Goal: Transaction & Acquisition: Download file/media

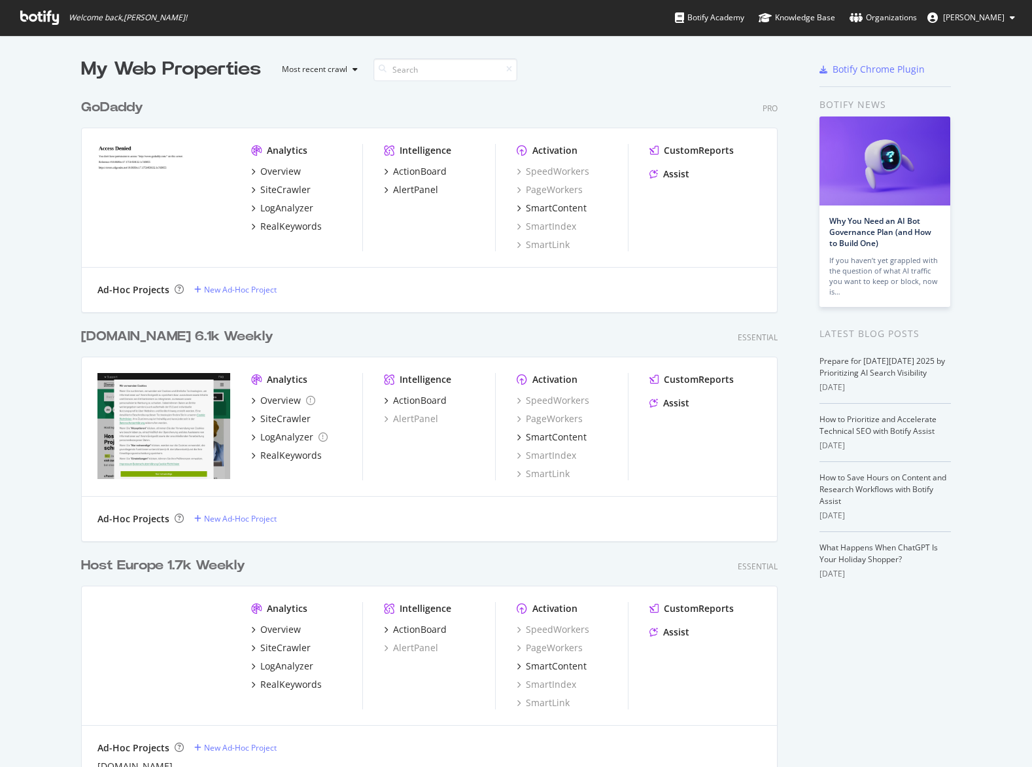
scroll to position [767, 1032]
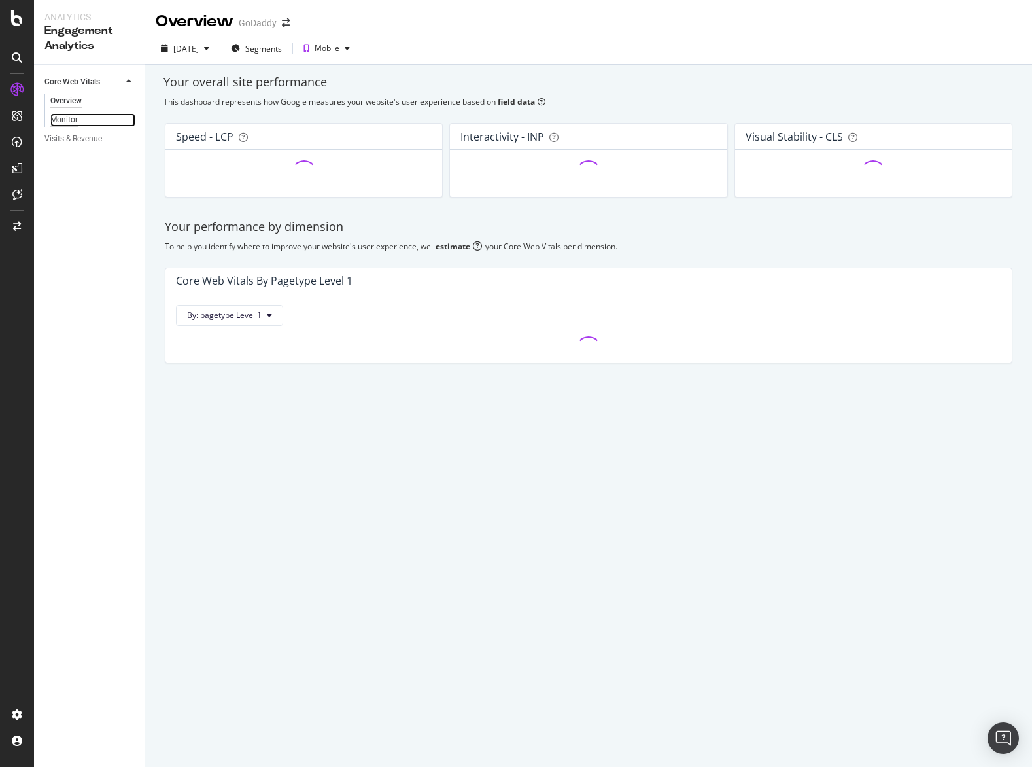
click at [67, 124] on div "Monitor" at bounding box center [63, 120] width 27 height 14
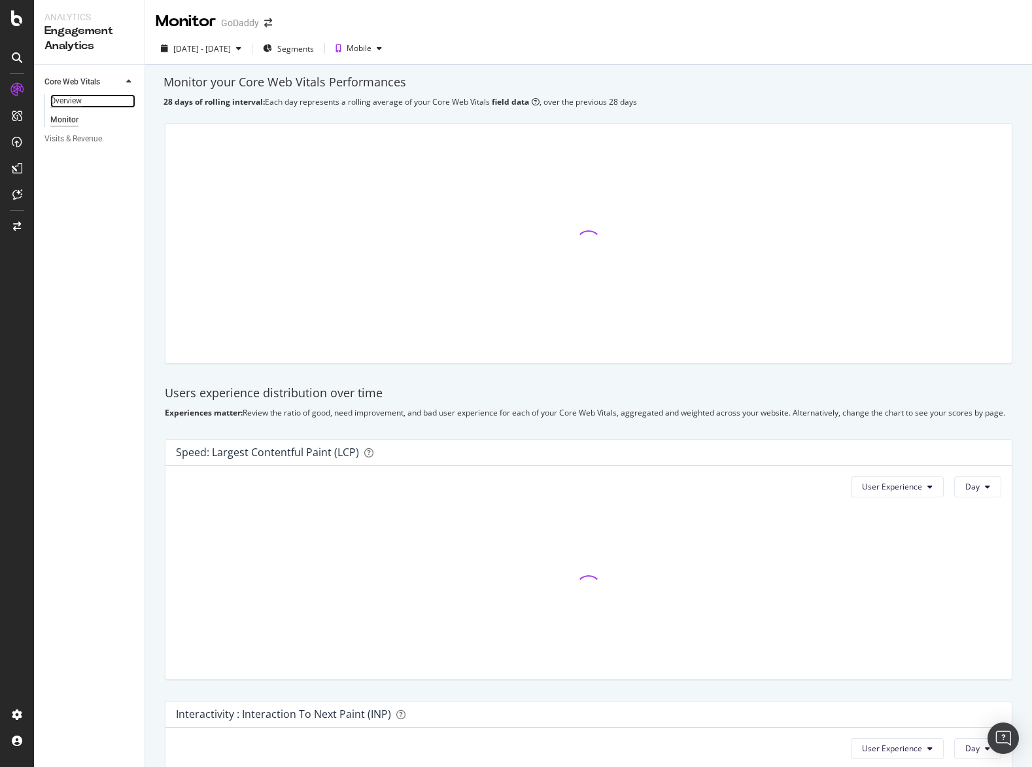
click at [70, 105] on div "Overview" at bounding box center [65, 101] width 31 height 14
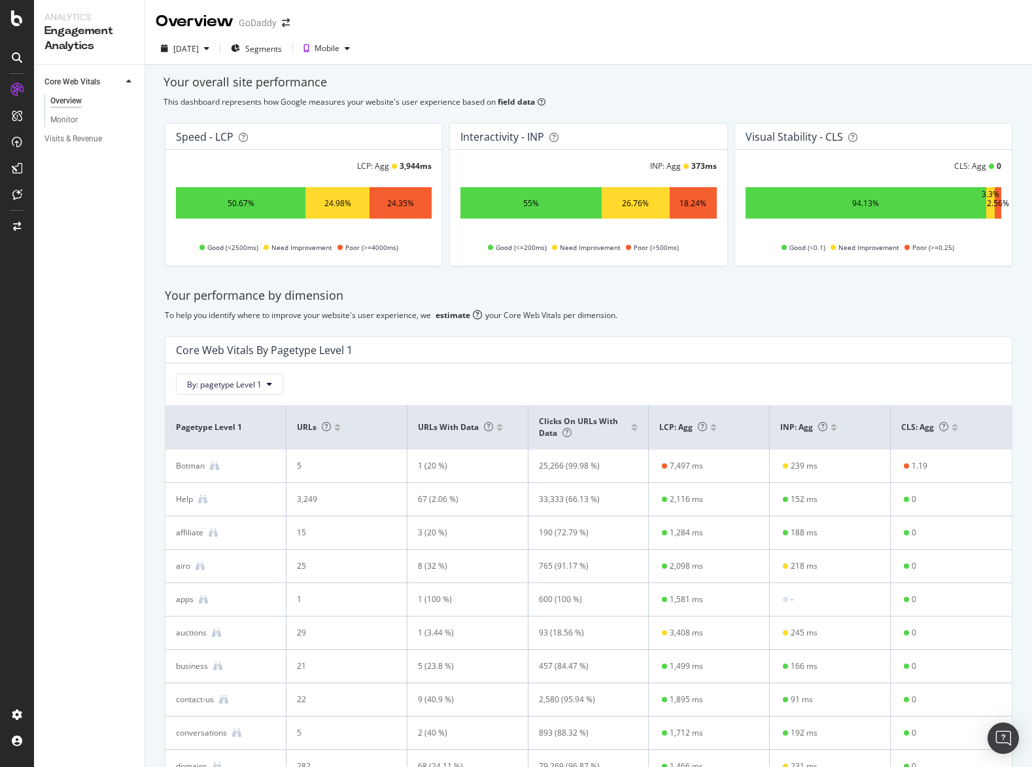
click at [714, 425] on div at bounding box center [714, 424] width 7 height 3
click at [713, 431] on div "LCP: Agg" at bounding box center [708, 427] width 99 height 12
click at [716, 430] on div at bounding box center [714, 429] width 7 height 3
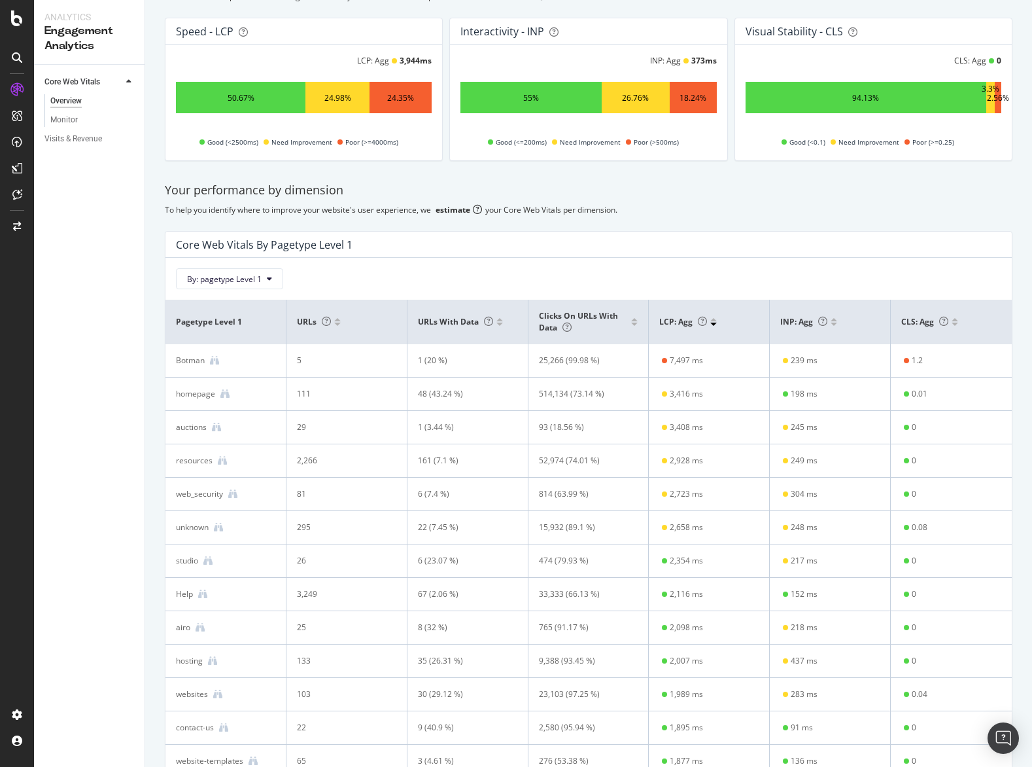
scroll to position [181, 0]
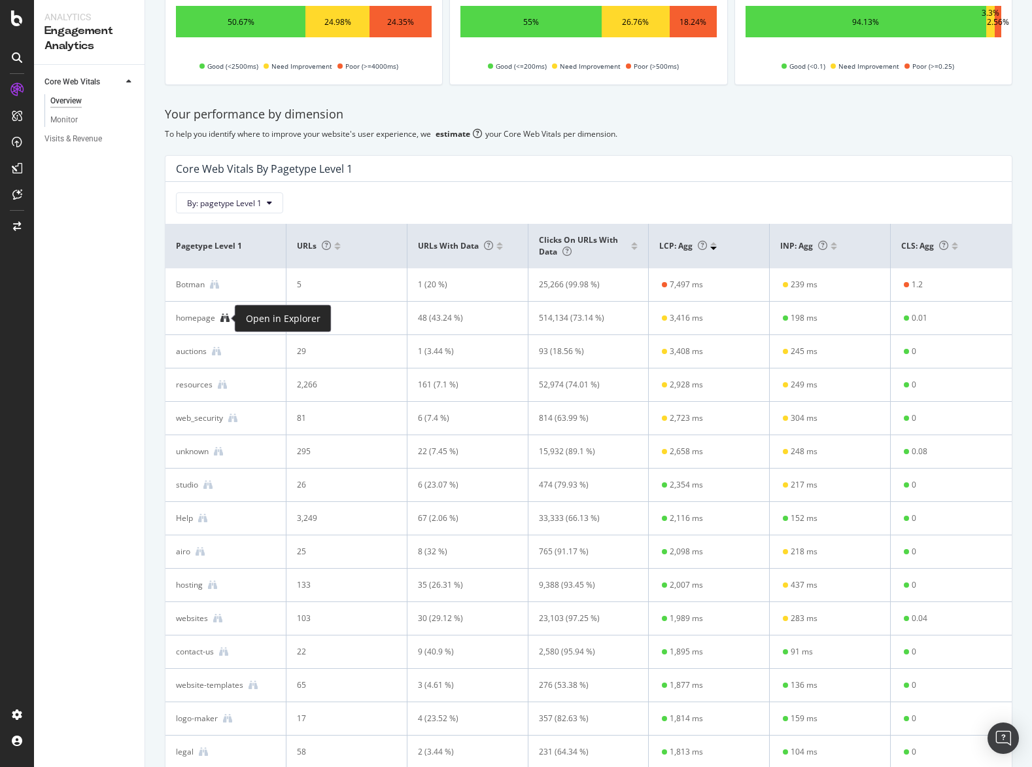
click at [228, 319] on icon at bounding box center [224, 317] width 9 height 9
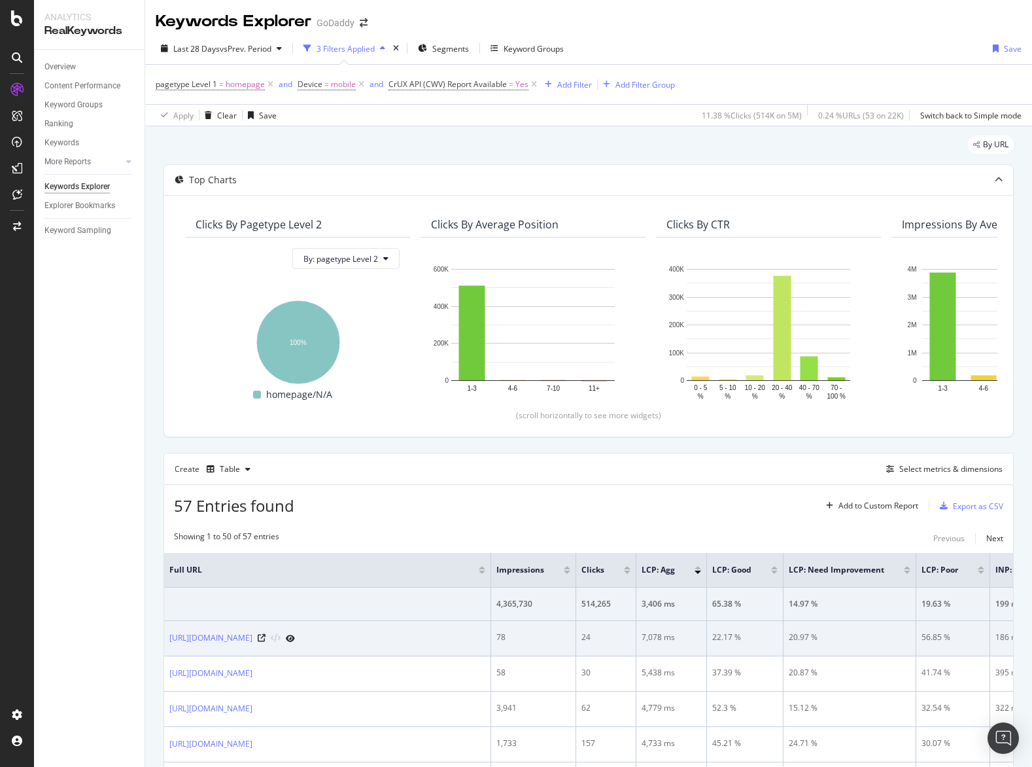
scroll to position [141, 0]
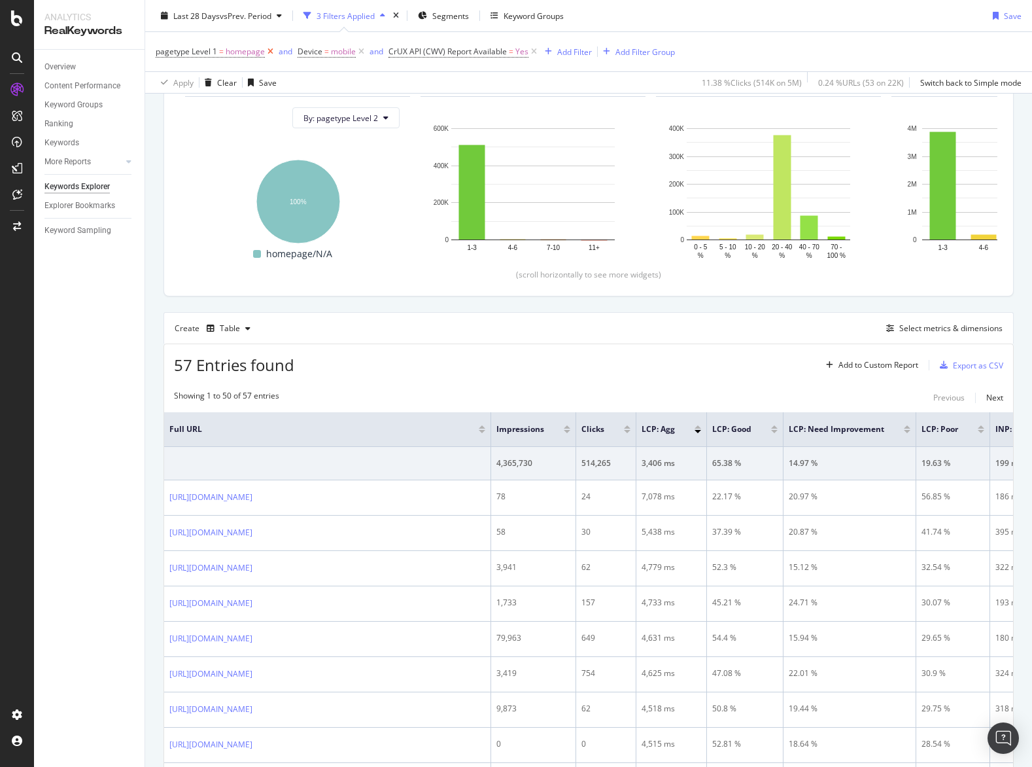
click at [272, 53] on icon at bounding box center [270, 51] width 11 height 13
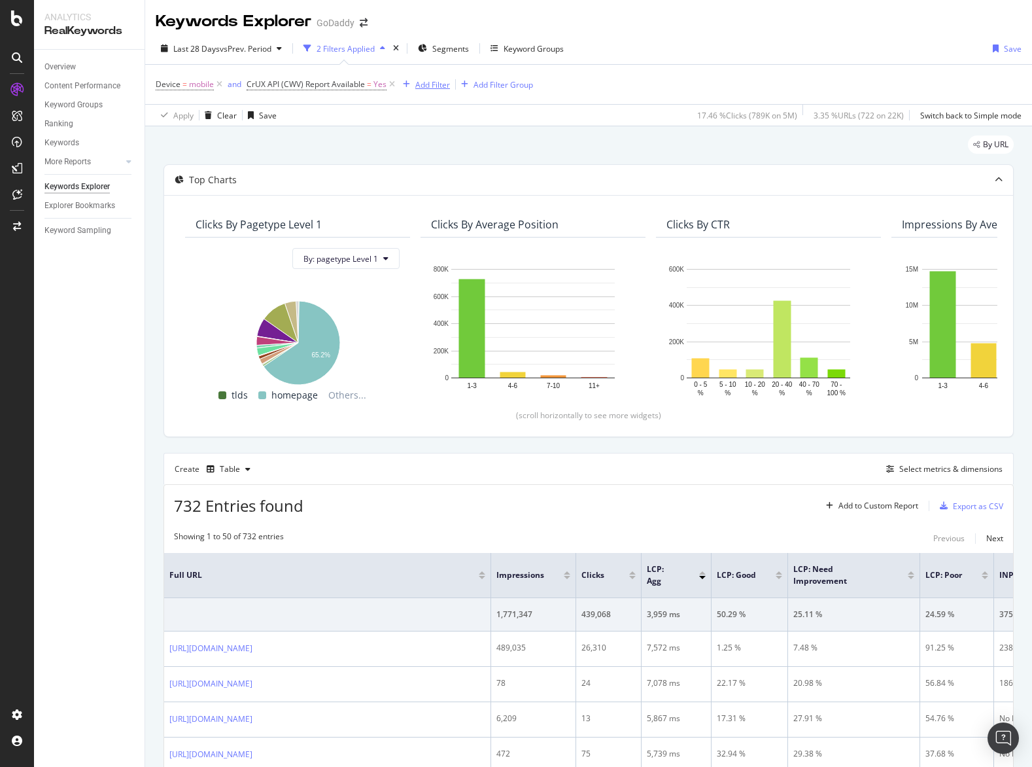
click at [398, 77] on button "Add Filter" at bounding box center [424, 85] width 52 height 16
click at [421, 88] on body "Analytics RealKeywords Overview Content Performance Keyword Groups Ranking Keyw…" at bounding box center [516, 383] width 1032 height 767
type input "host"
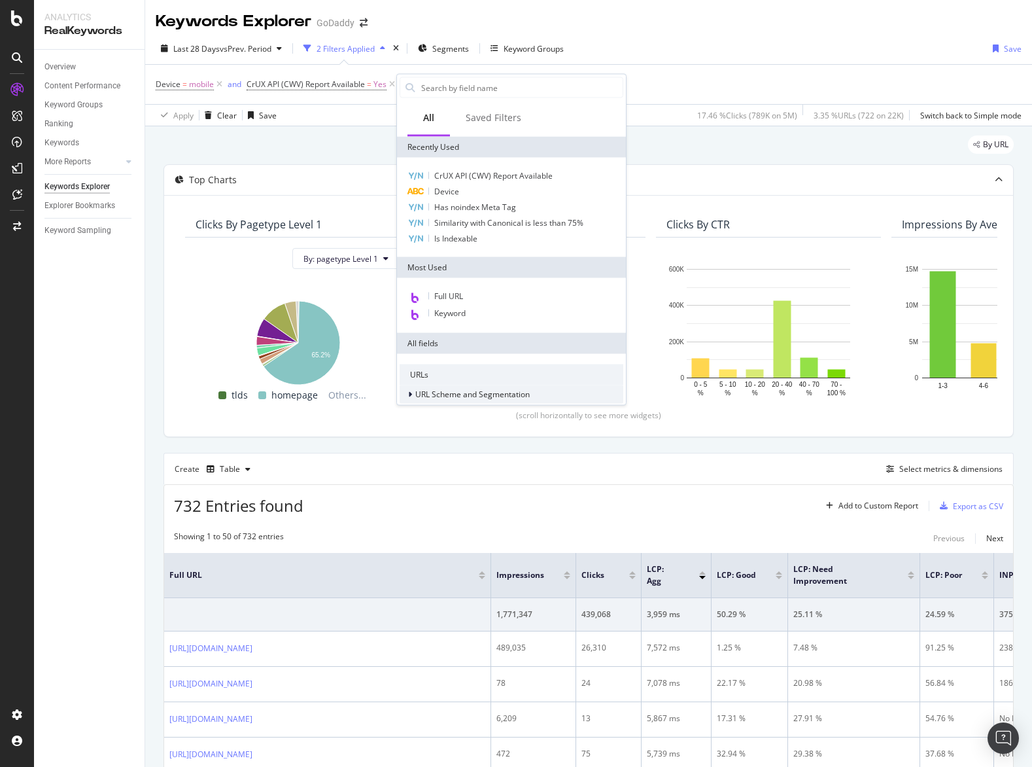
click at [466, 388] on div "URL Scheme and Segmentation" at bounding box center [465, 394] width 130 height 13
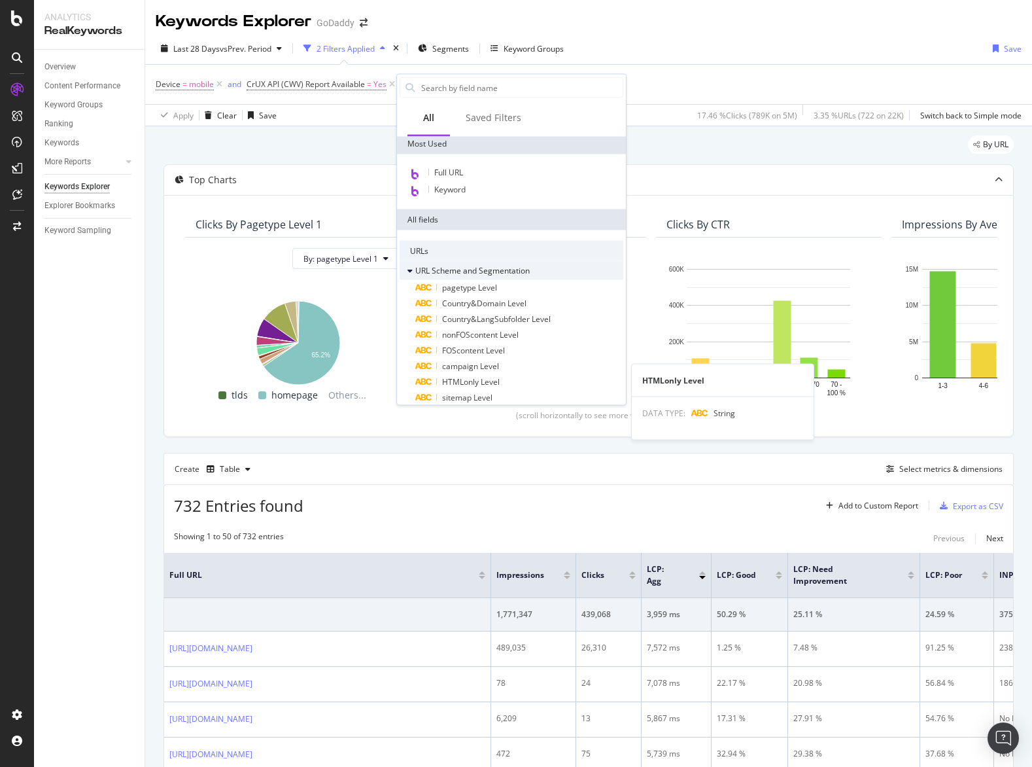
scroll to position [173, 0]
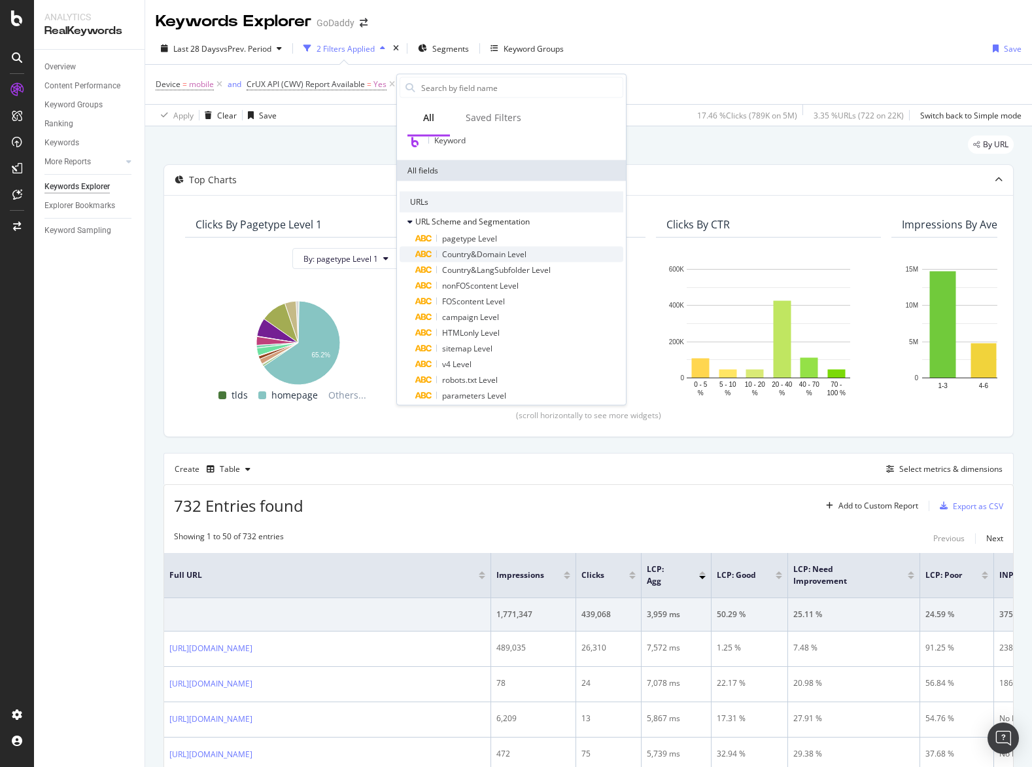
click at [499, 254] on span "Country&Domain Level" at bounding box center [484, 254] width 84 height 11
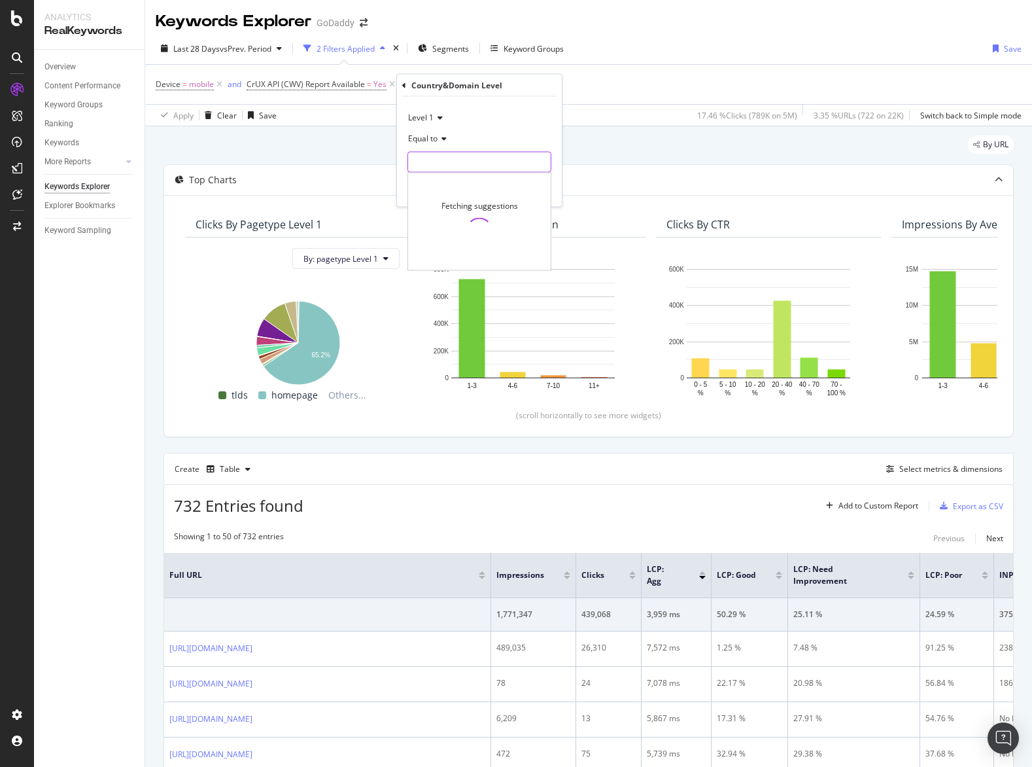
click at [458, 164] on input "text" at bounding box center [479, 162] width 143 height 21
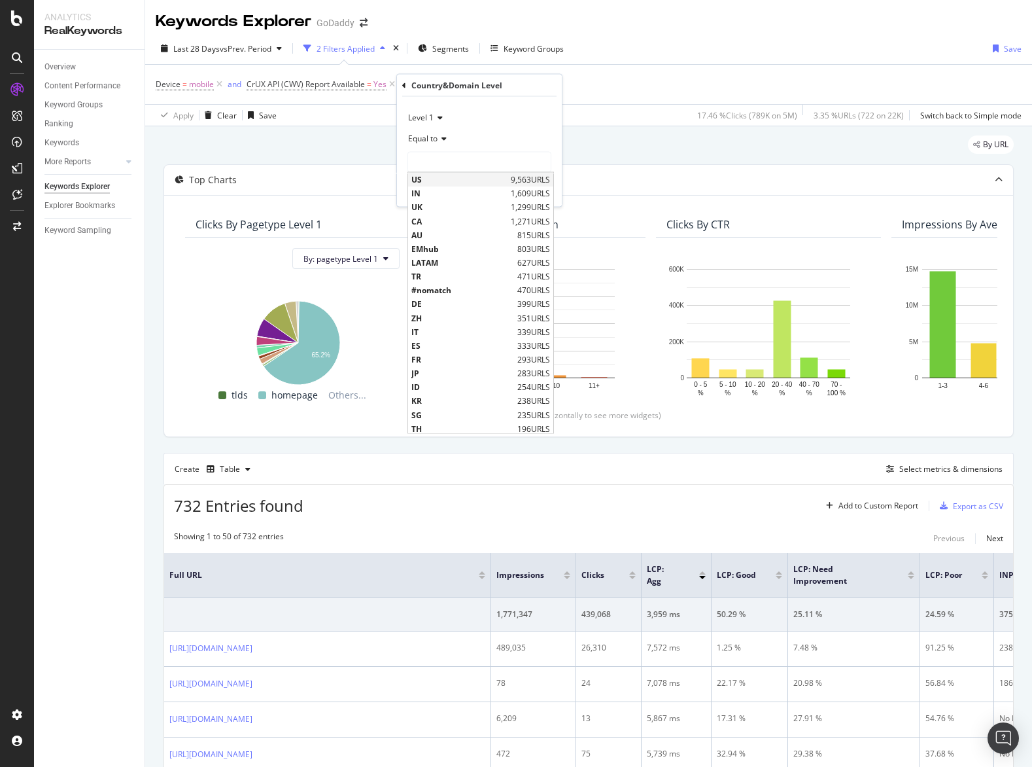
click at [457, 181] on span "US" at bounding box center [460, 179] width 96 height 11
type input "US"
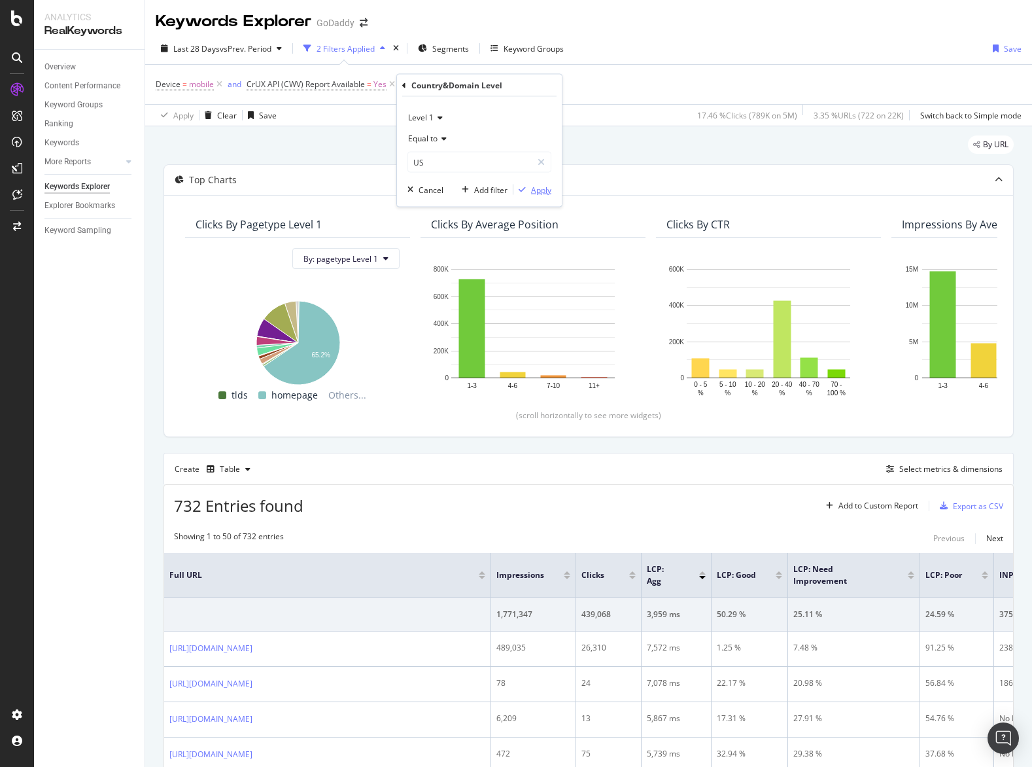
click button "Apply" at bounding box center [533, 189] width 38 height 13
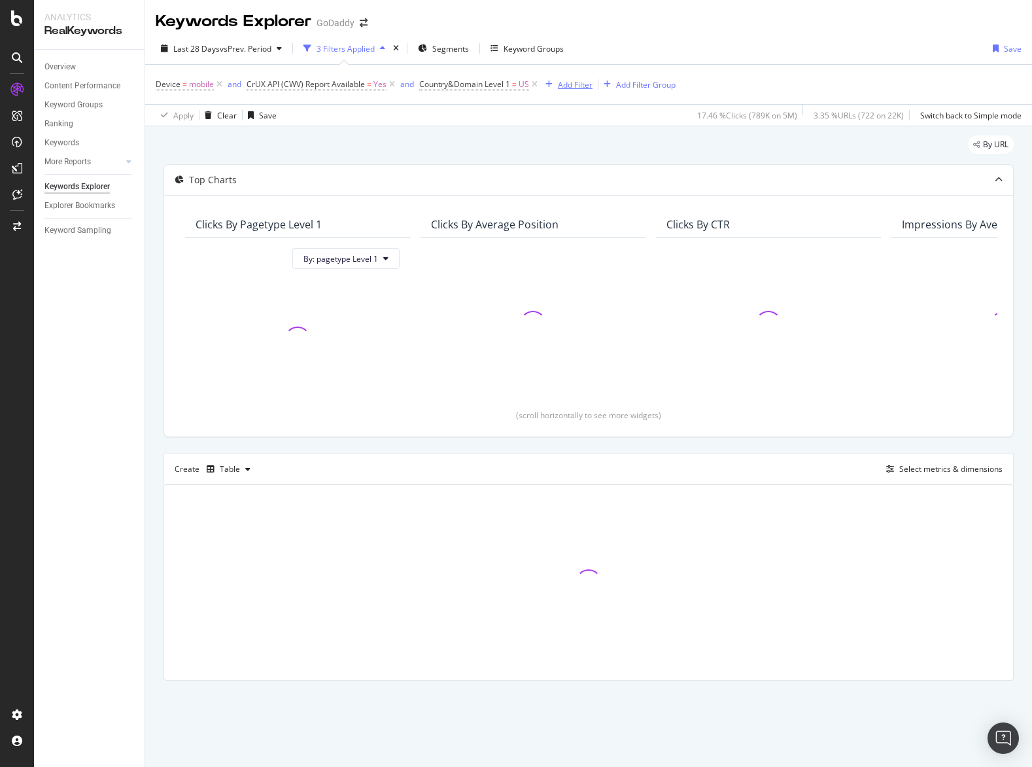
drag, startPoint x: 557, startPoint y: 96, endPoint x: 561, endPoint y: 87, distance: 10.2
click at [557, 96] on div "Device = mobile and CrUX API (CWV) Report Available = Yes and Country&Domain Le…" at bounding box center [589, 84] width 866 height 39
click at [540, 77] on button "Add Filter" at bounding box center [566, 85] width 52 height 16
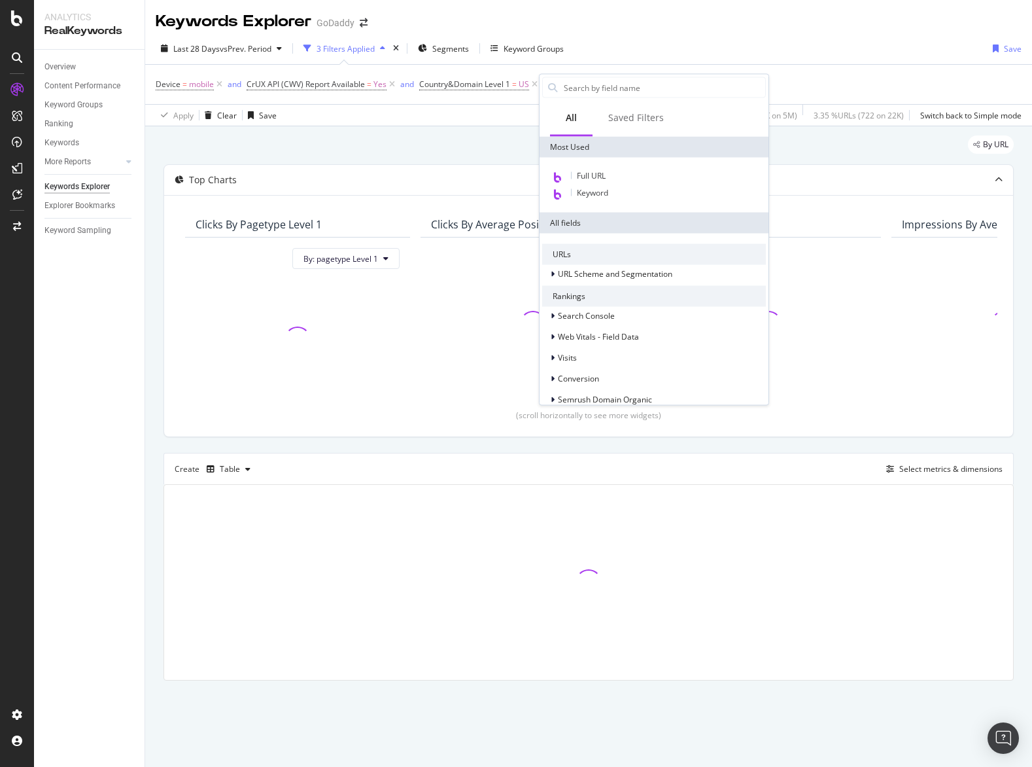
click at [561, 87] on body "Analytics RealKeywords Overview Content Performance Keyword Groups Ranking Keyw…" at bounding box center [516, 383] width 1032 height 767
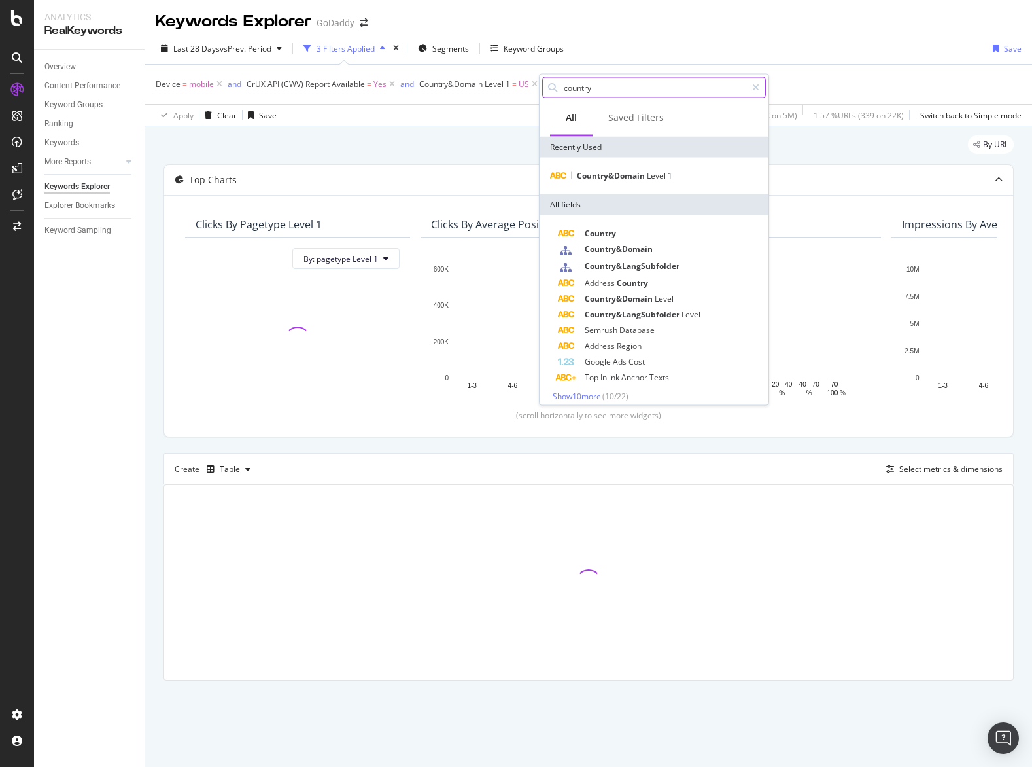
type input "country"
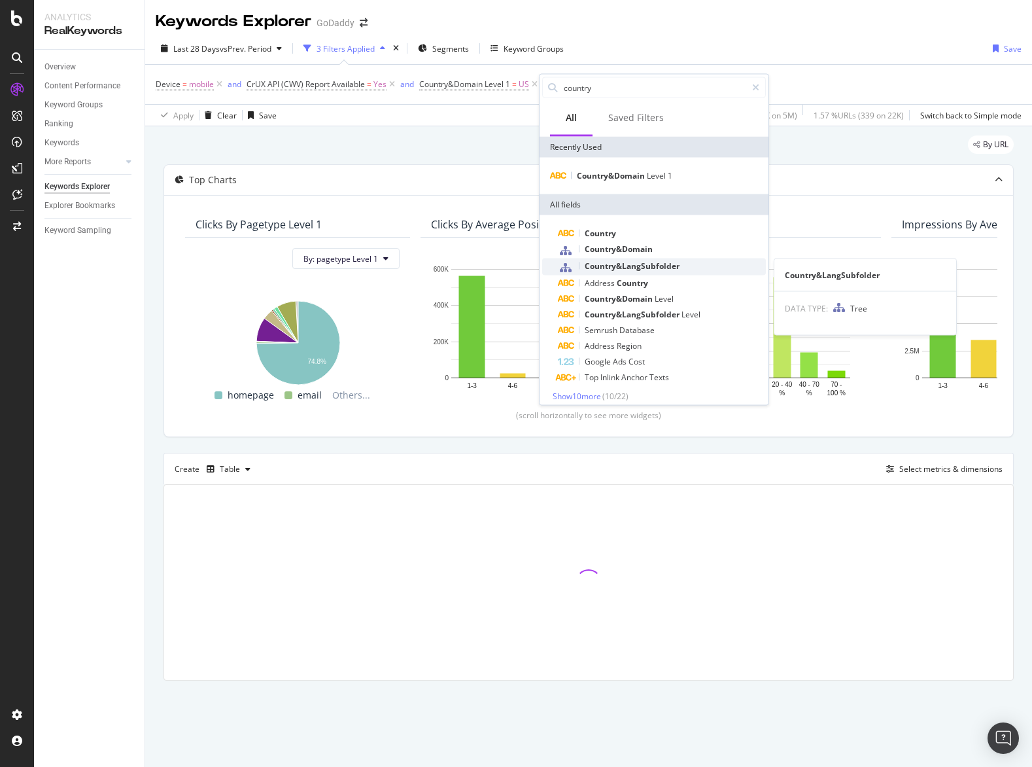
click at [603, 262] on span "Country&LangSubfolder" at bounding box center [632, 265] width 95 height 11
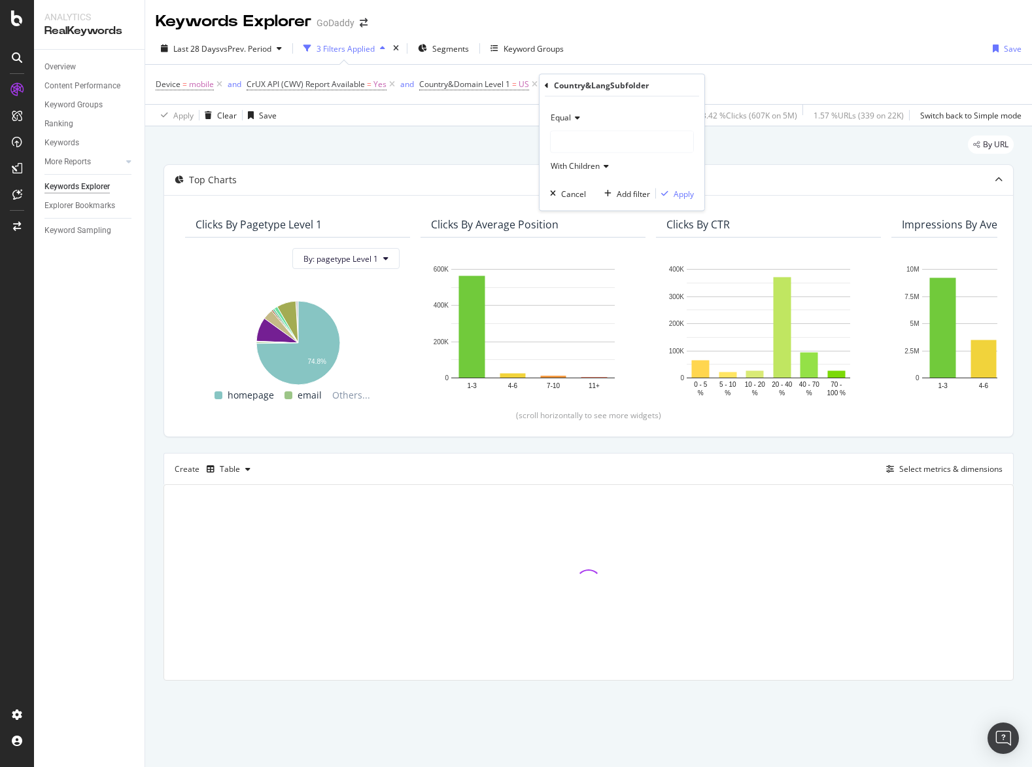
click at [576, 144] on div at bounding box center [622, 142] width 143 height 21
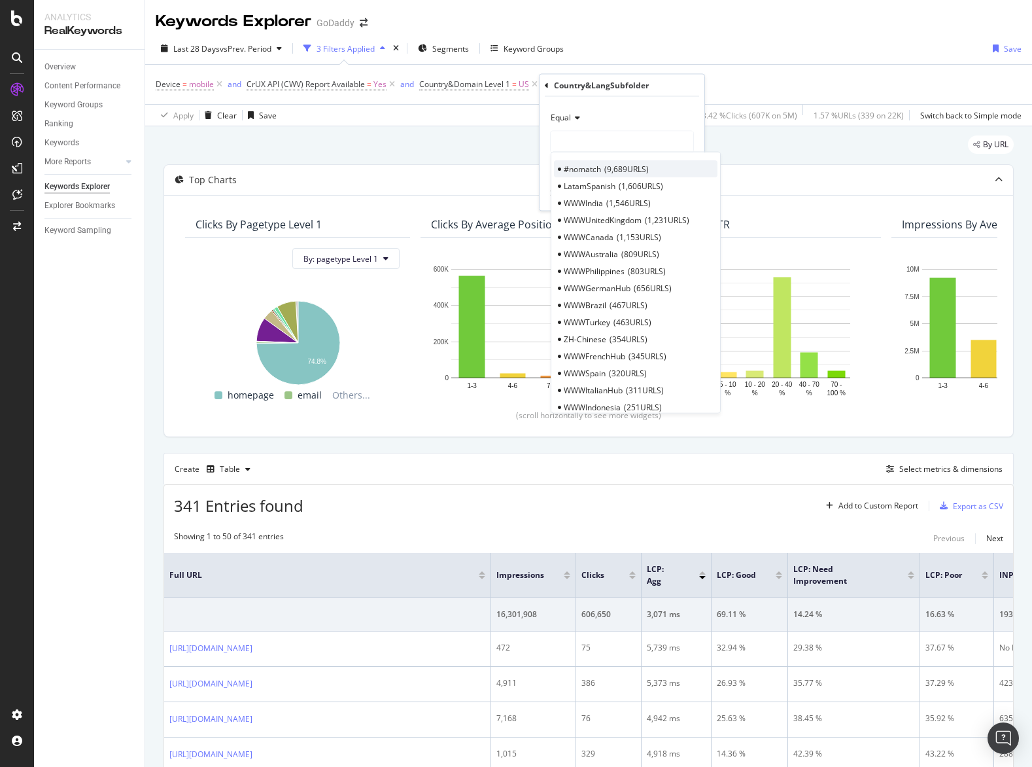
click at [580, 163] on span "#nomatch" at bounding box center [582, 168] width 37 height 11
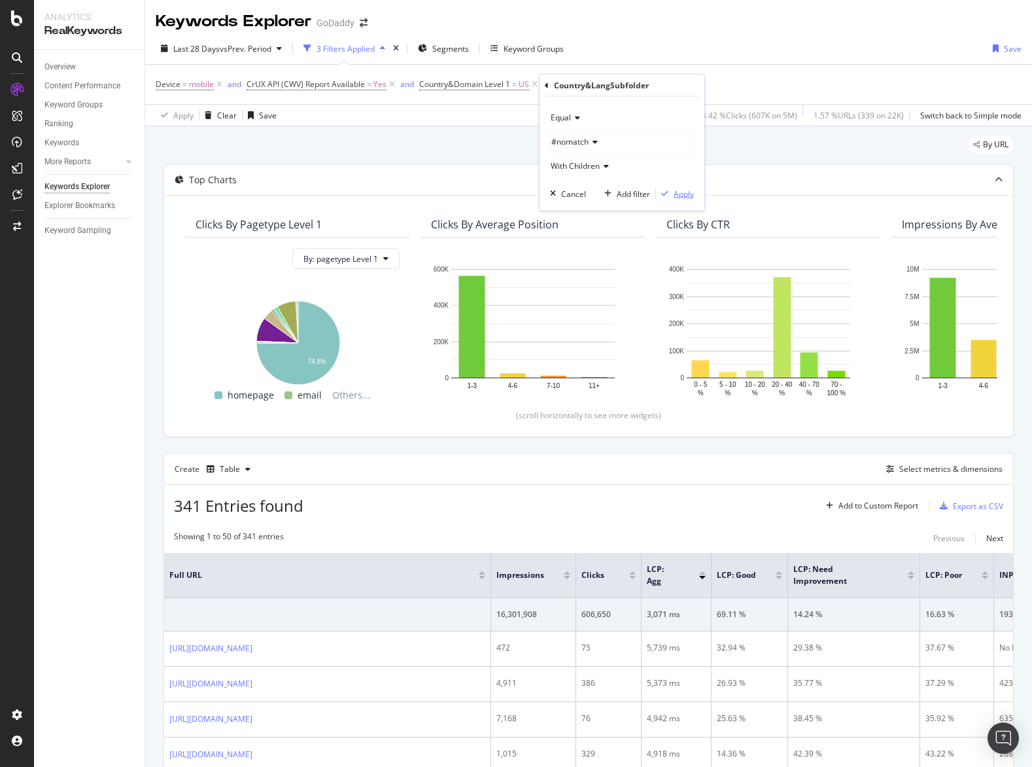
click button "Apply" at bounding box center [675, 193] width 38 height 13
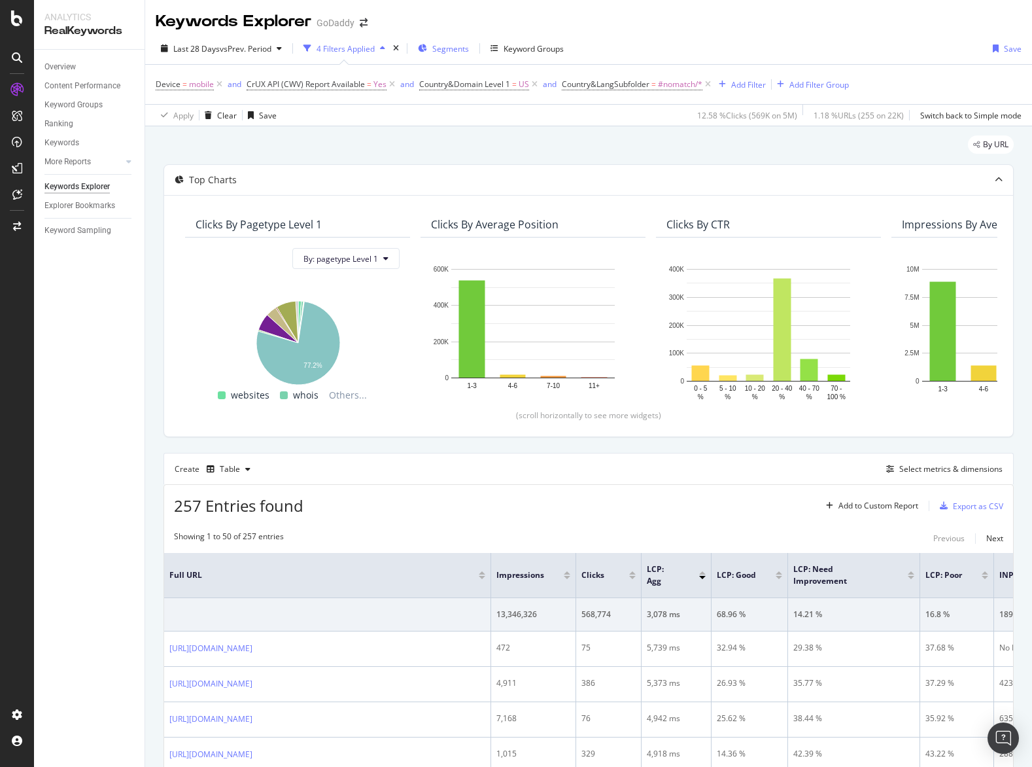
click at [413, 38] on button "Segments" at bounding box center [444, 48] width 62 height 21
click at [459, 52] on body "Analytics RealKeywords Overview Content Performance Keyword Groups Ranking Keyw…" at bounding box center [516, 383] width 1032 height 767
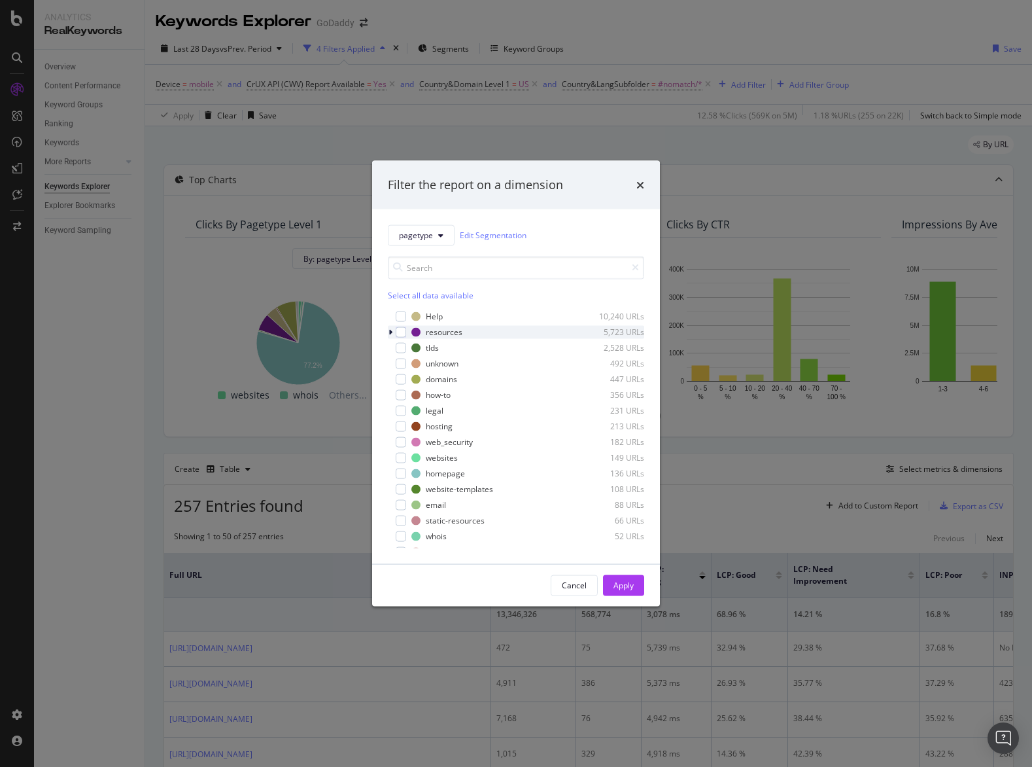
click at [393, 331] on div "modal" at bounding box center [392, 331] width 8 height 13
click at [637, 184] on icon "times" at bounding box center [641, 184] width 8 height 10
click at [413, 38] on button "Segments" at bounding box center [444, 48] width 62 height 21
click at [644, 183] on icon "times" at bounding box center [641, 184] width 8 height 10
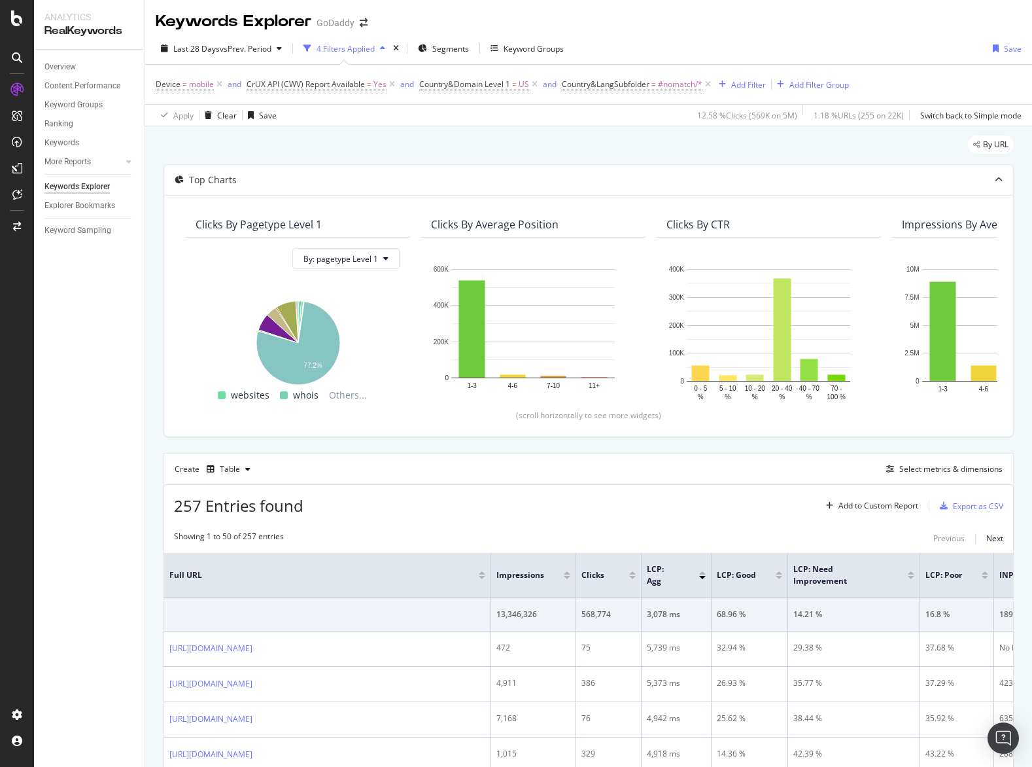
click at [413, 38] on button "Segments" at bounding box center [444, 48] width 62 height 21
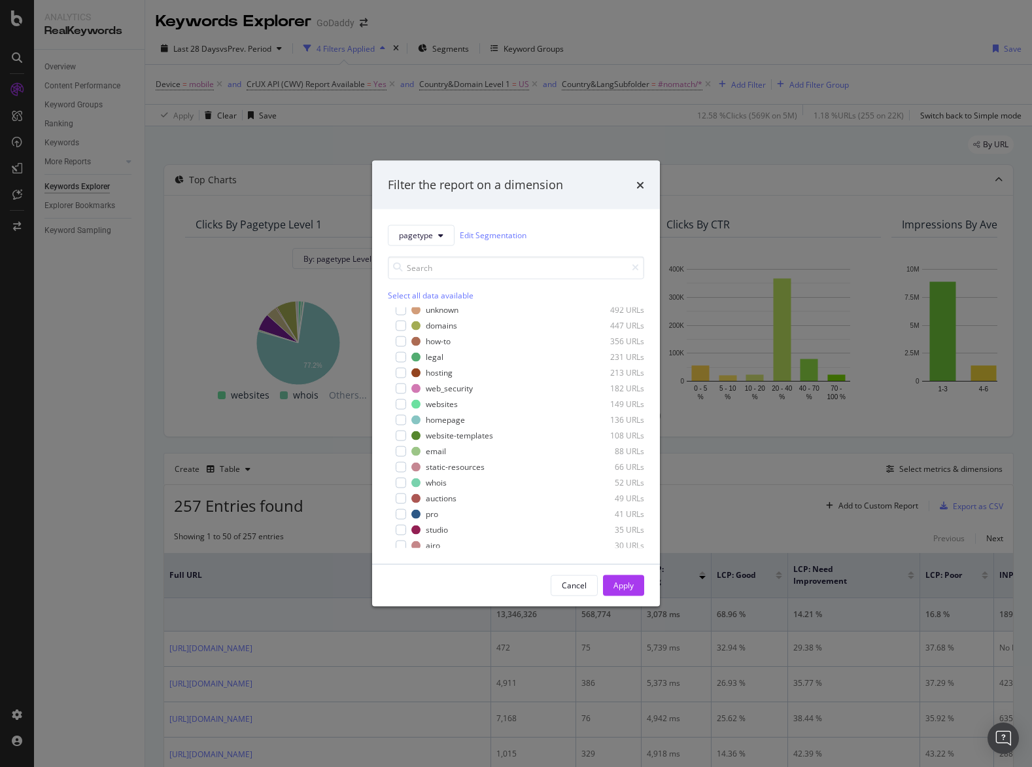
scroll to position [58, 0]
click at [638, 184] on icon "times" at bounding box center [641, 184] width 8 height 10
click at [413, 38] on button "Segments" at bounding box center [444, 48] width 62 height 21
click at [641, 186] on icon "times" at bounding box center [641, 184] width 8 height 10
click at [413, 38] on button "Segments" at bounding box center [444, 48] width 62 height 21
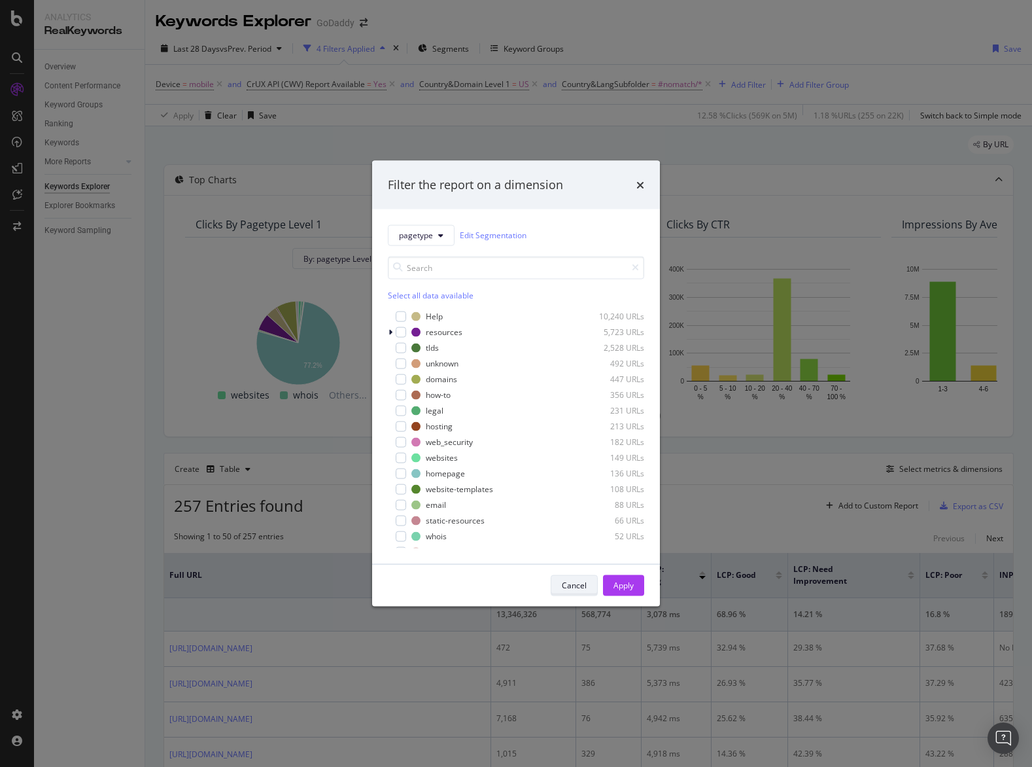
click button "Cancel" at bounding box center [574, 584] width 47 height 21
click at [413, 38] on button "Segments" at bounding box center [444, 48] width 62 height 21
click button "Cancel" at bounding box center [574, 584] width 47 height 21
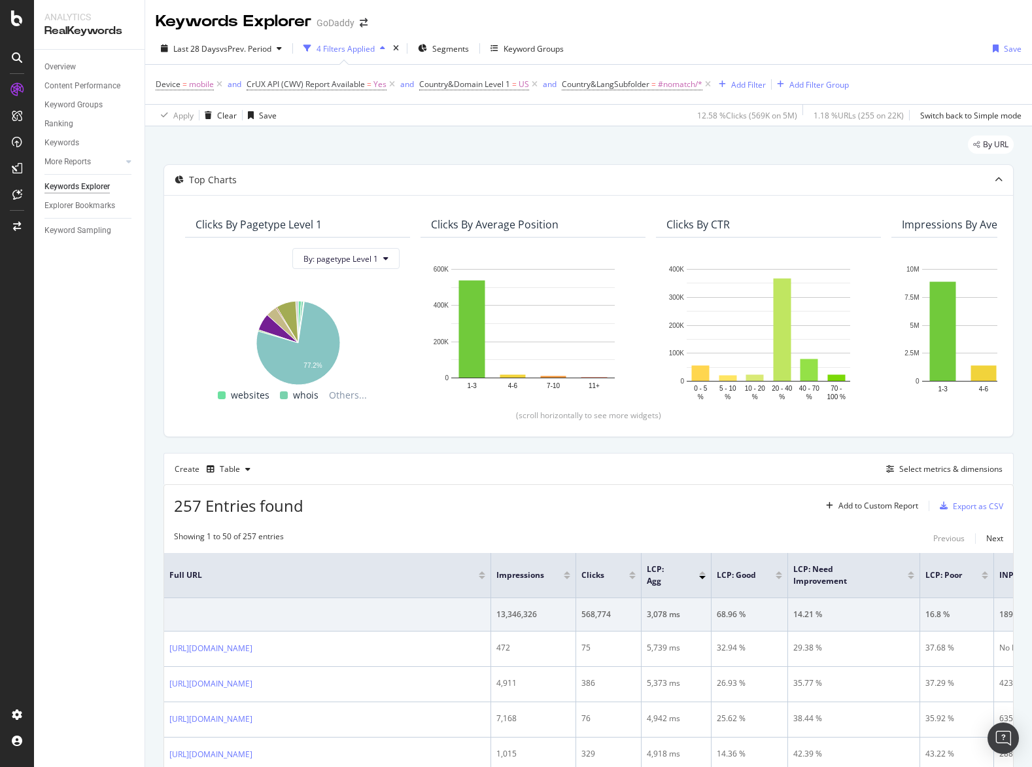
click at [413, 38] on button "Segments" at bounding box center [444, 48] width 62 height 21
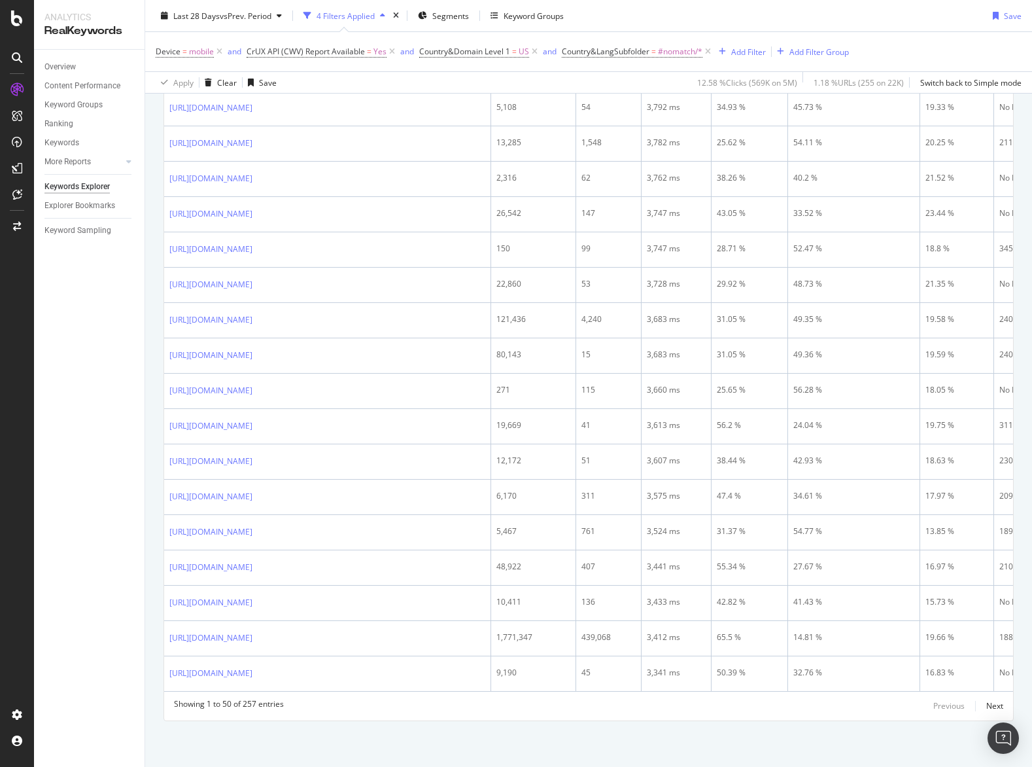
scroll to position [2493, 0]
click at [266, 41] on icon at bounding box center [262, 37] width 8 height 8
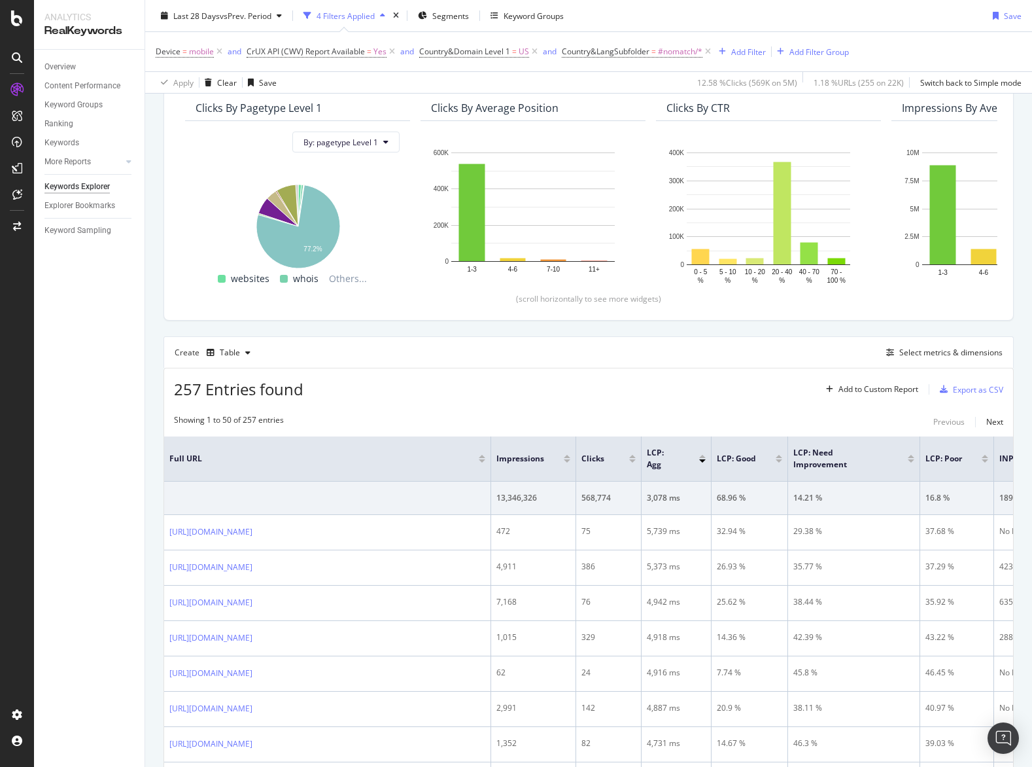
scroll to position [93, 0]
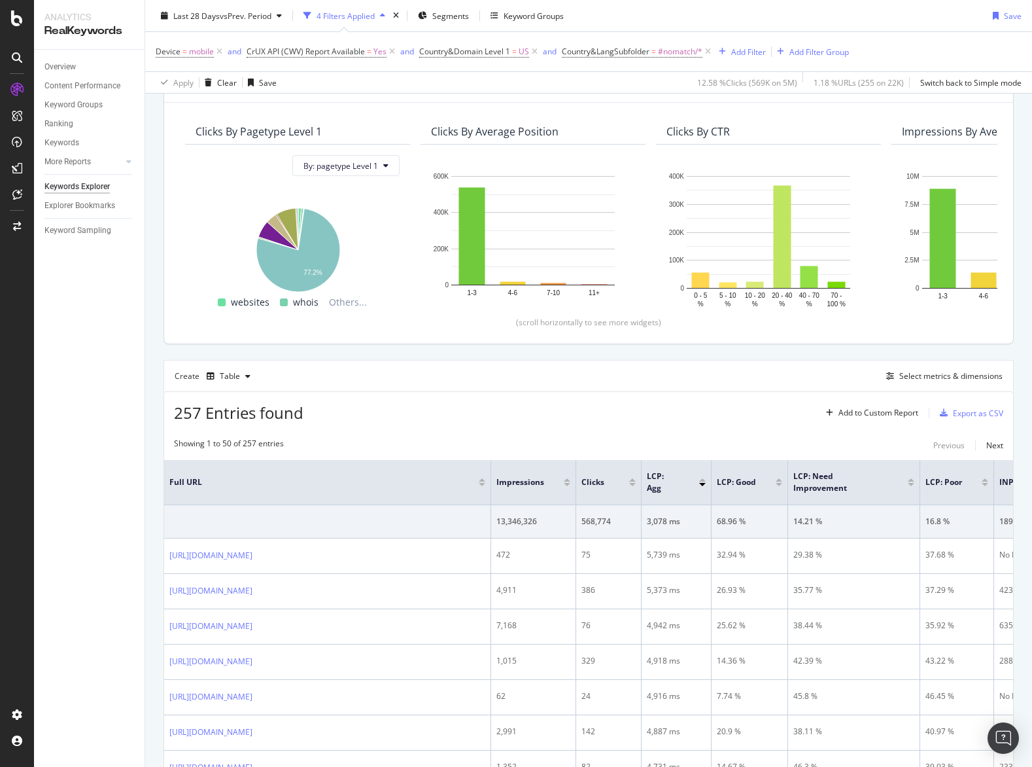
click at [503, 133] on div "Clicks By Average Position" at bounding box center [495, 131] width 128 height 13
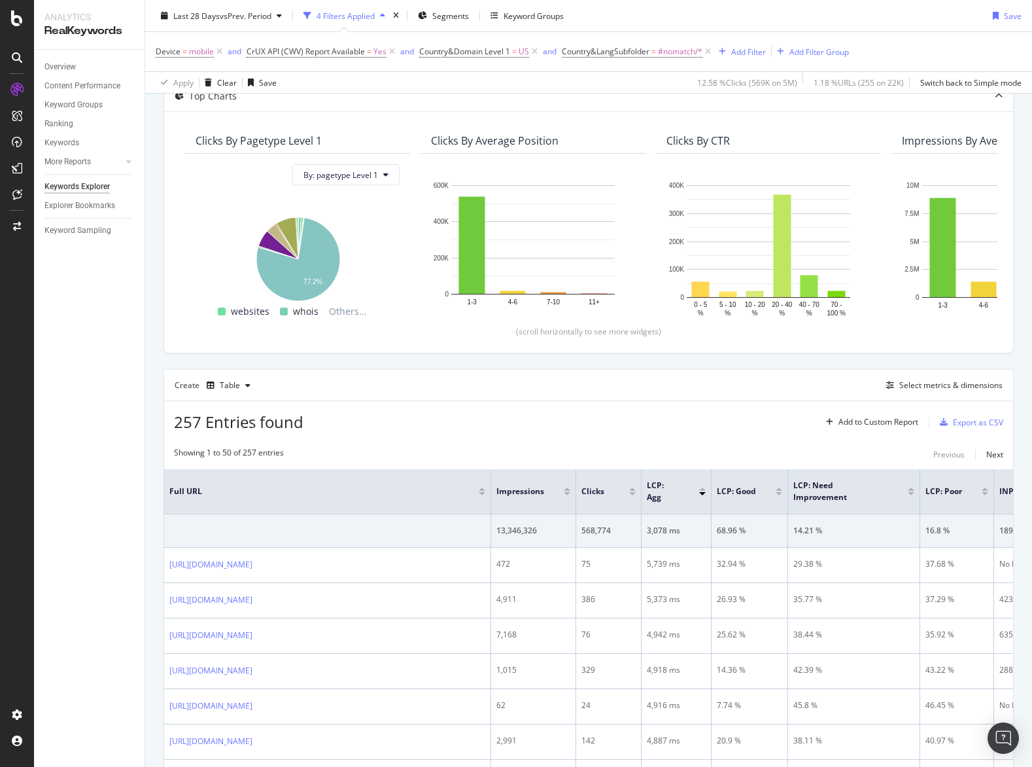
scroll to position [16, 0]
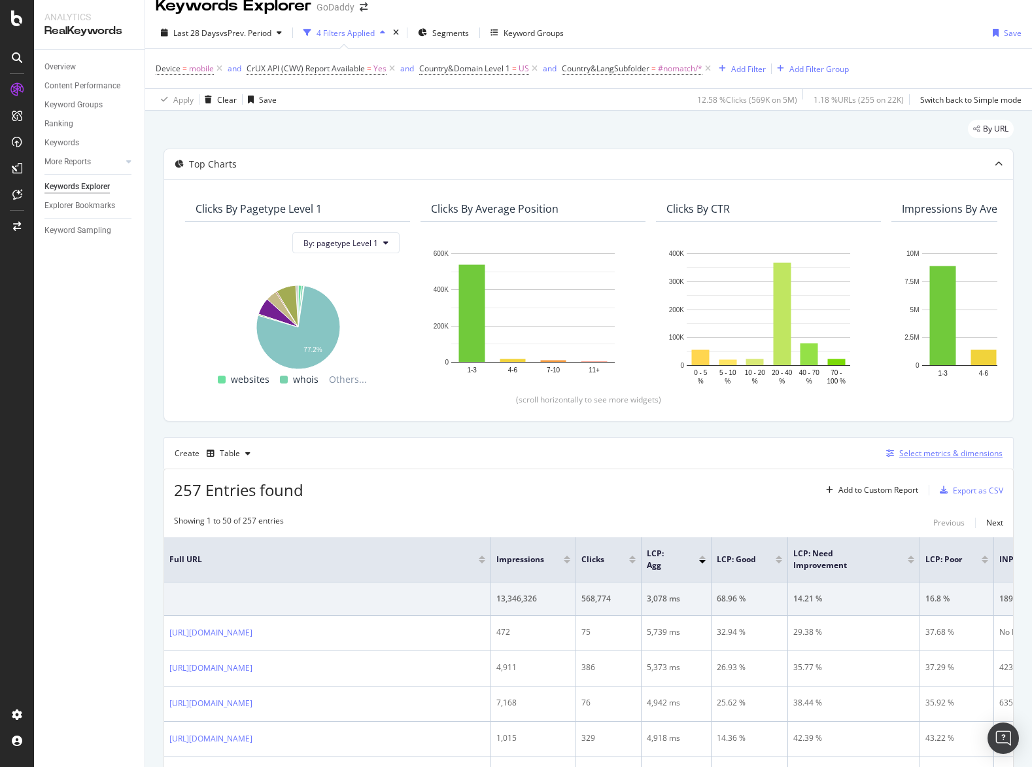
click at [920, 459] on div "Select metrics & dimensions" at bounding box center [942, 453] width 122 height 14
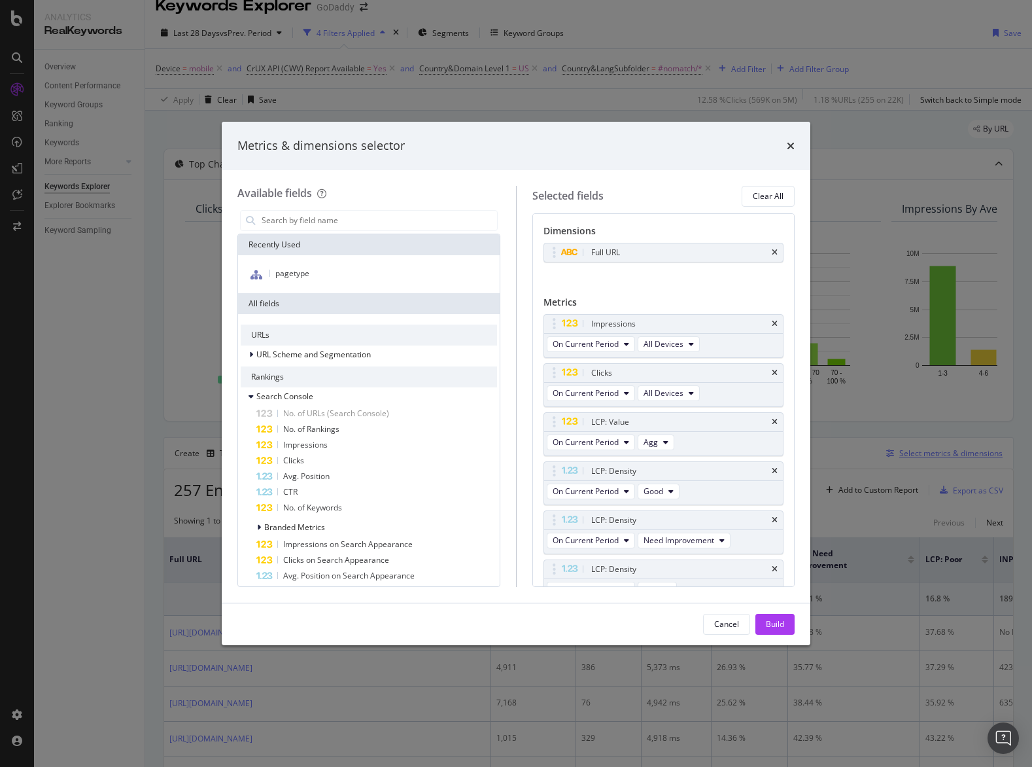
click at [920, 447] on div "Metrics & dimensions selector Available fields Recently Used pagetype All field…" at bounding box center [516, 383] width 1032 height 767
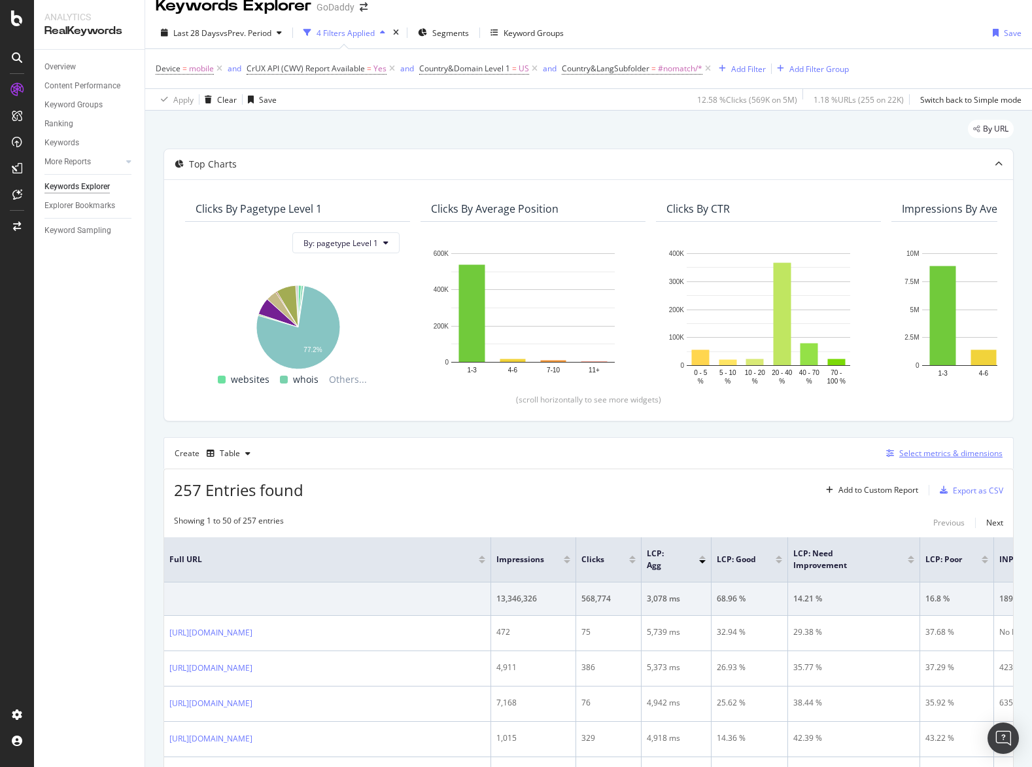
click at [919, 453] on div "Select metrics & dimensions" at bounding box center [951, 453] width 103 height 11
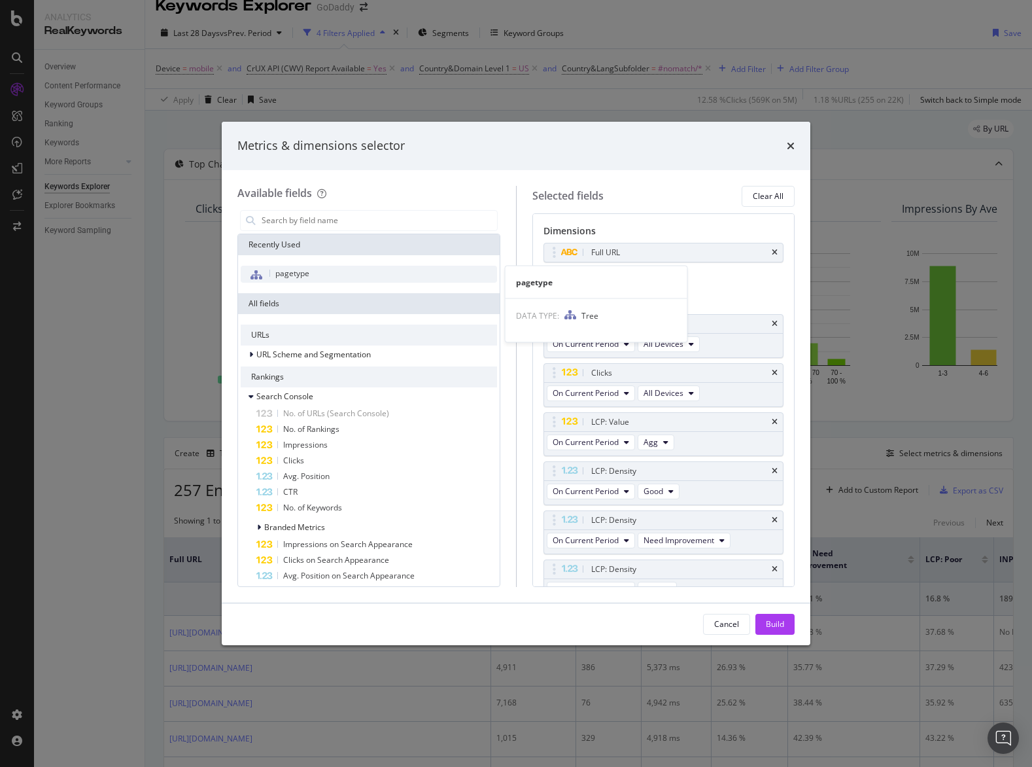
click at [413, 272] on div "pagetype" at bounding box center [369, 274] width 256 height 17
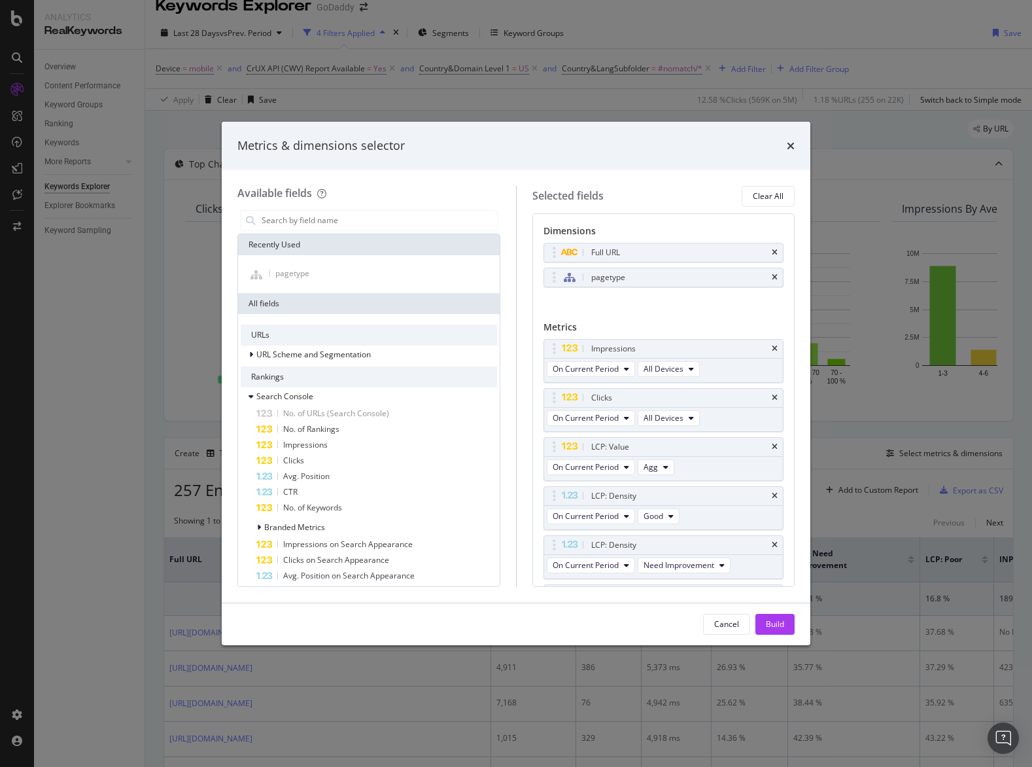
scroll to position [9, 0]
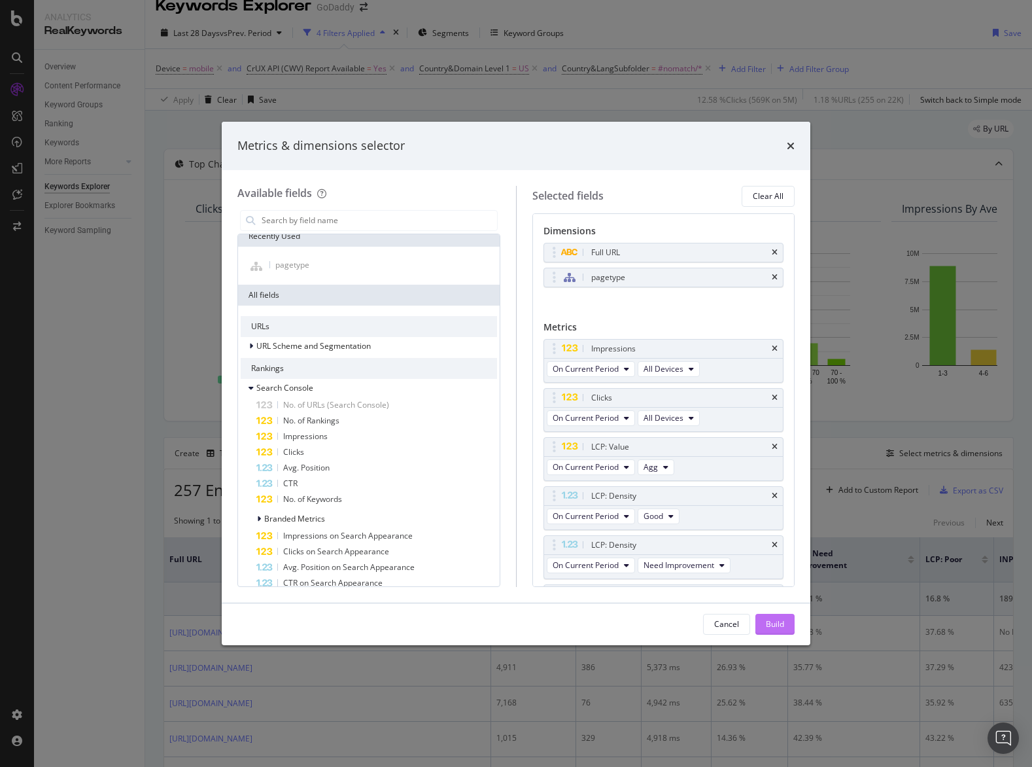
click button "Build" at bounding box center [775, 624] width 39 height 21
click at [881, 446] on button "Select metrics & dimensions" at bounding box center [942, 454] width 122 height 16
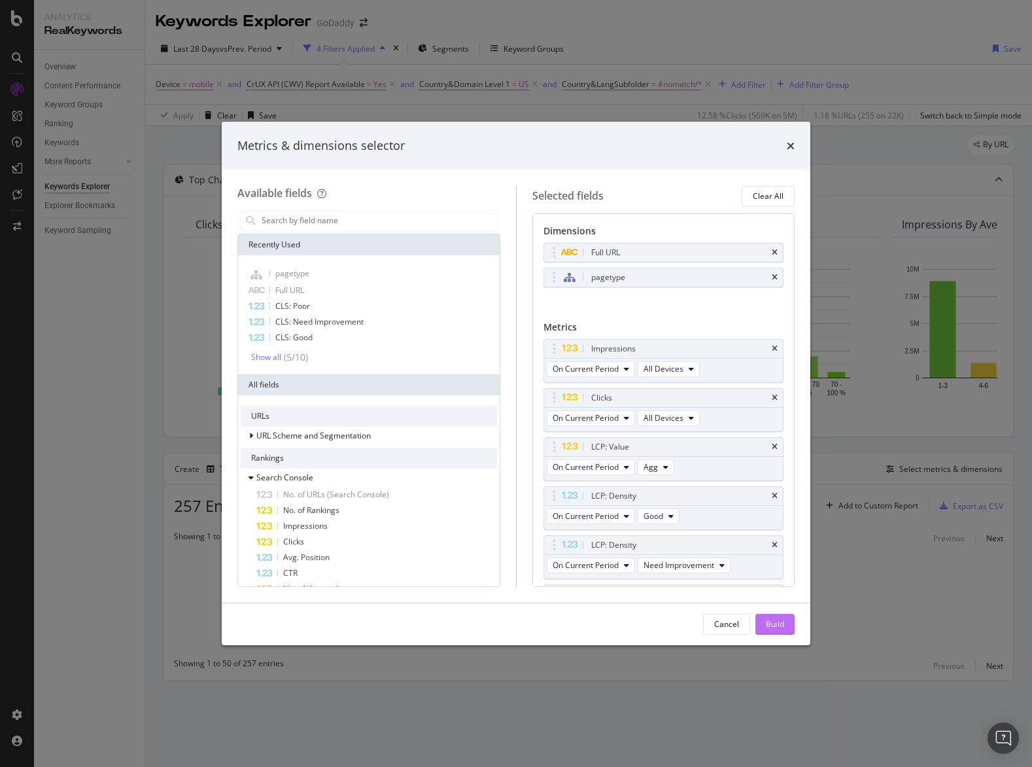
click button "Build" at bounding box center [775, 624] width 39 height 21
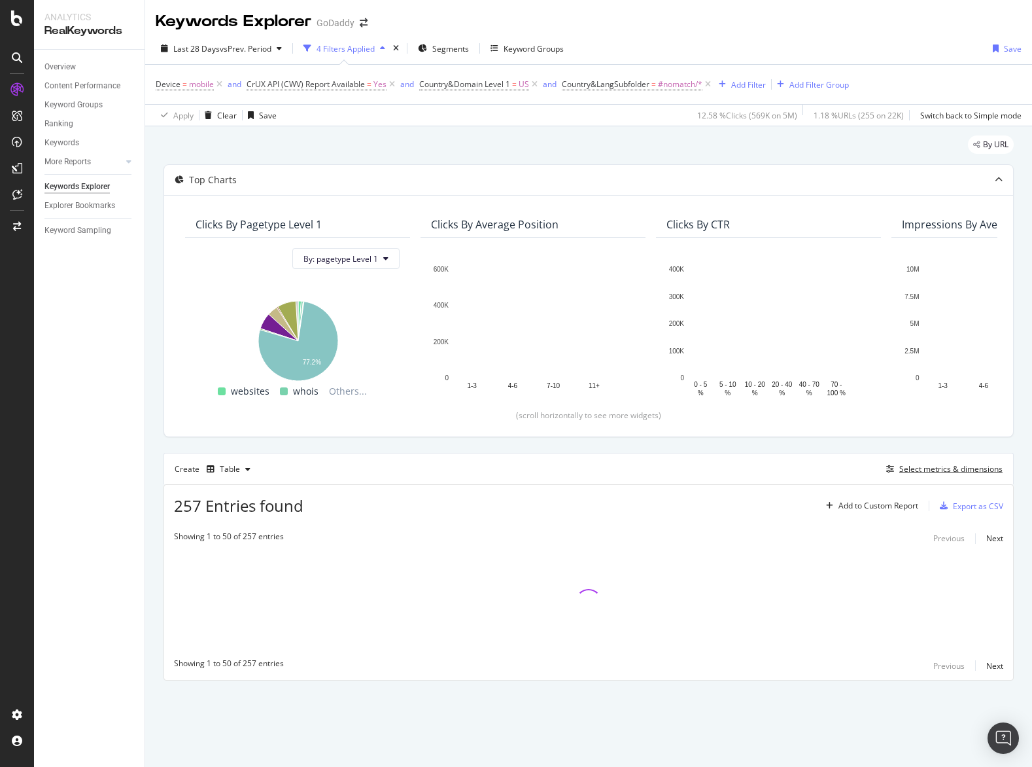
click at [881, 461] on button "Select metrics & dimensions" at bounding box center [942, 469] width 122 height 16
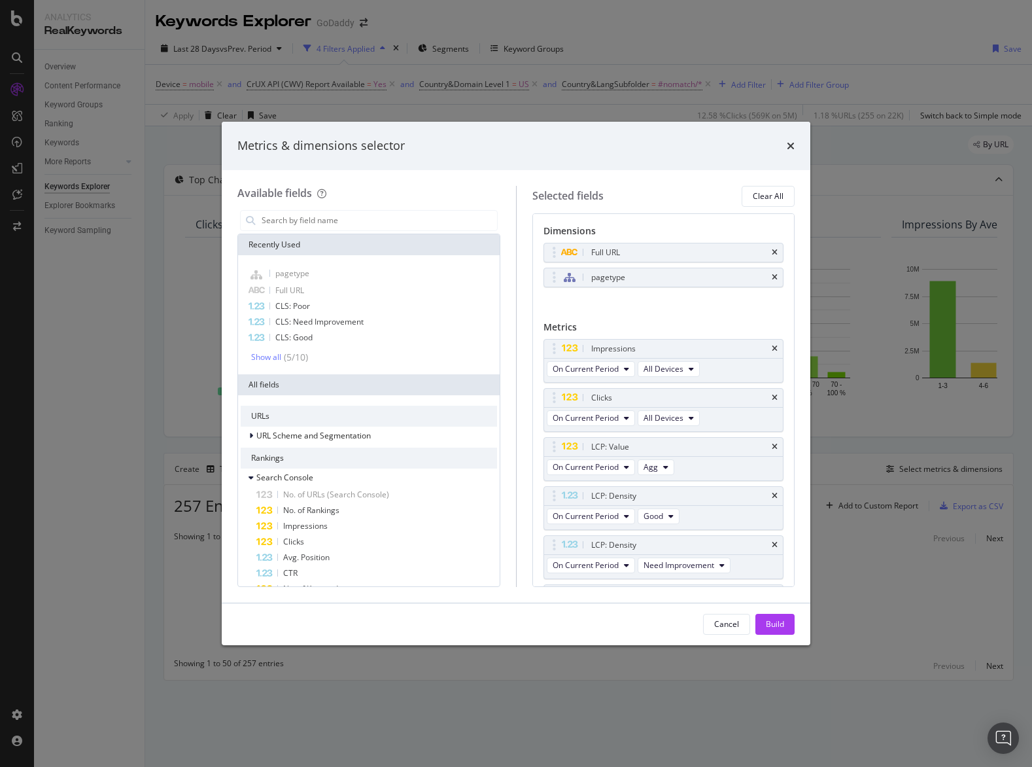
click button "Build" at bounding box center [775, 624] width 39 height 21
click at [881, 461] on button "Select metrics & dimensions" at bounding box center [942, 469] width 122 height 16
click button "Build" at bounding box center [775, 624] width 39 height 21
click at [881, 461] on button "Select metrics & dimensions" at bounding box center [942, 469] width 122 height 16
click button "Build" at bounding box center [775, 624] width 39 height 21
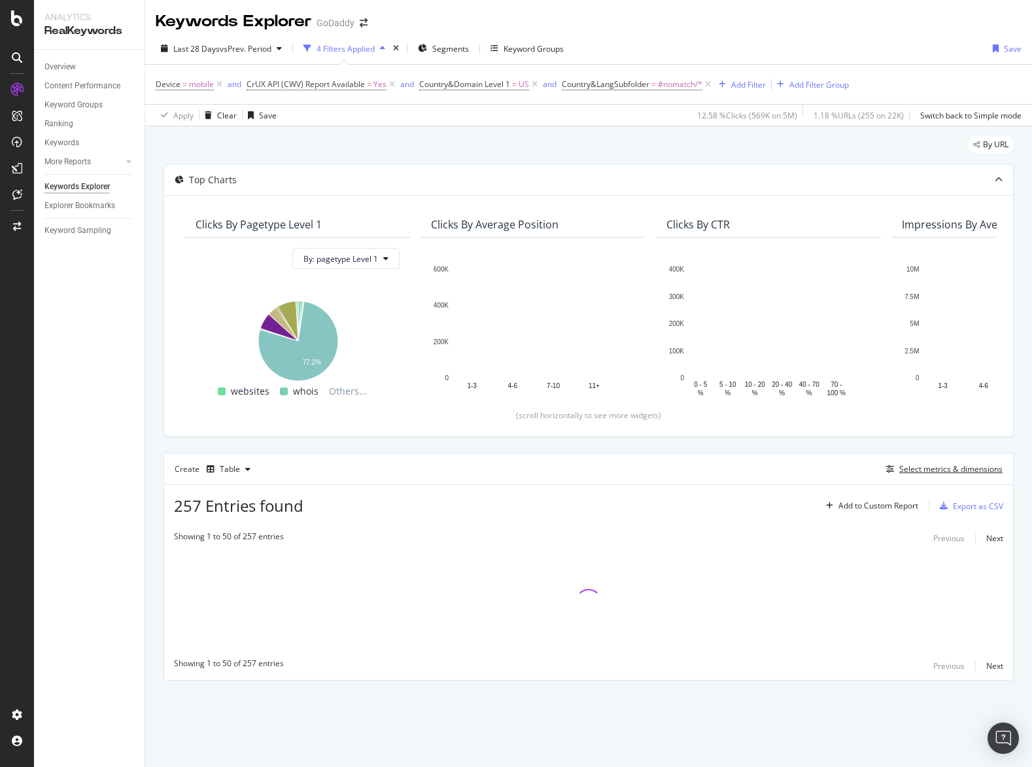
click at [881, 461] on button "Select metrics & dimensions" at bounding box center [942, 469] width 122 height 16
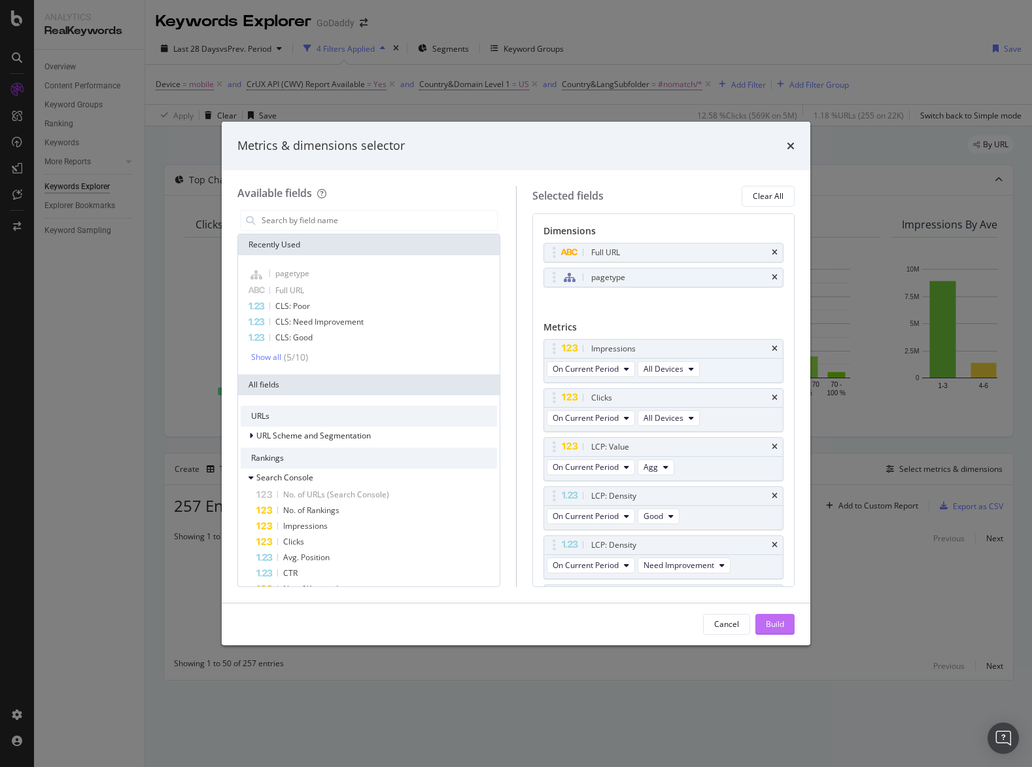
click button "Build" at bounding box center [775, 624] width 39 height 21
click at [881, 461] on button "Select metrics & dimensions" at bounding box center [942, 469] width 122 height 16
click button "Build" at bounding box center [775, 624] width 39 height 21
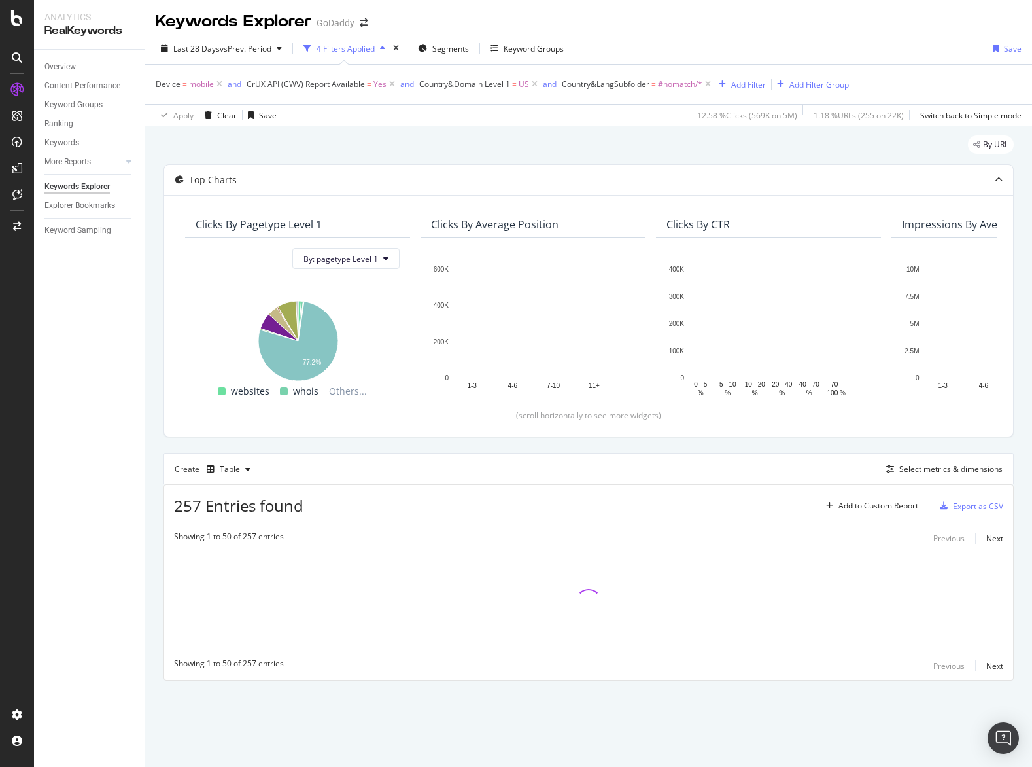
click at [881, 461] on button "Select metrics & dimensions" at bounding box center [942, 469] width 122 height 16
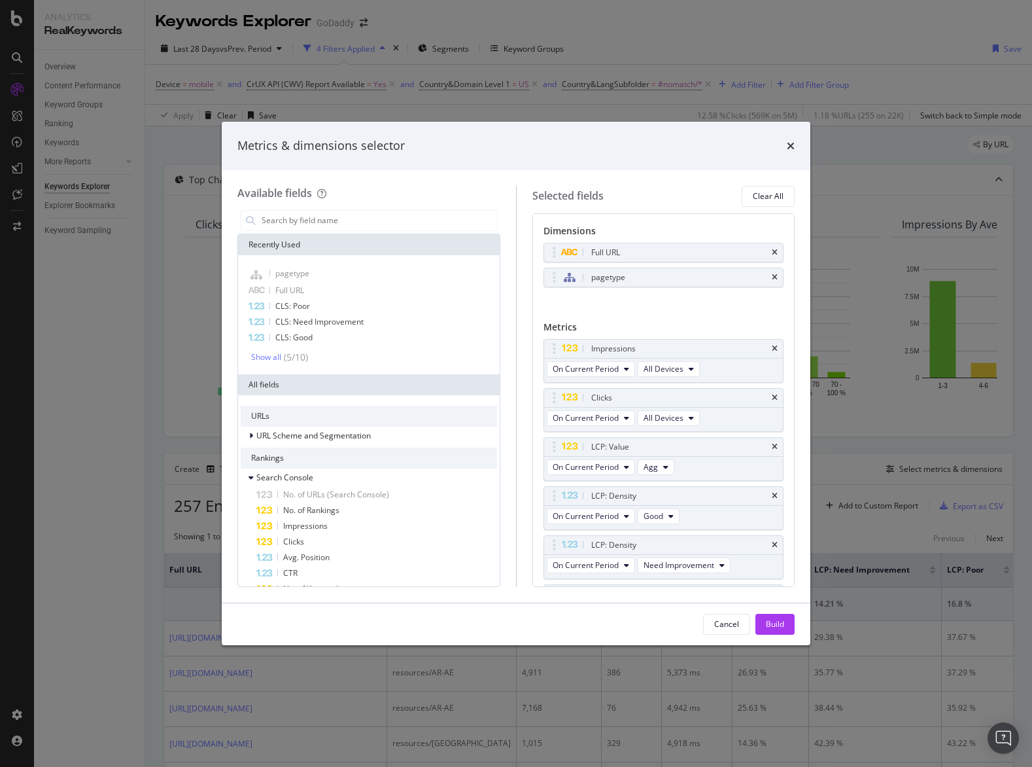
click at [796, 141] on div "Metrics & dimensions selector" at bounding box center [516, 146] width 589 height 48
click at [792, 141] on icon "times" at bounding box center [791, 146] width 8 height 10
click at [881, 461] on button "Select metrics & dimensions" at bounding box center [942, 469] width 122 height 16
click at [798, 145] on div "Metrics & dimensions selector" at bounding box center [516, 146] width 589 height 48
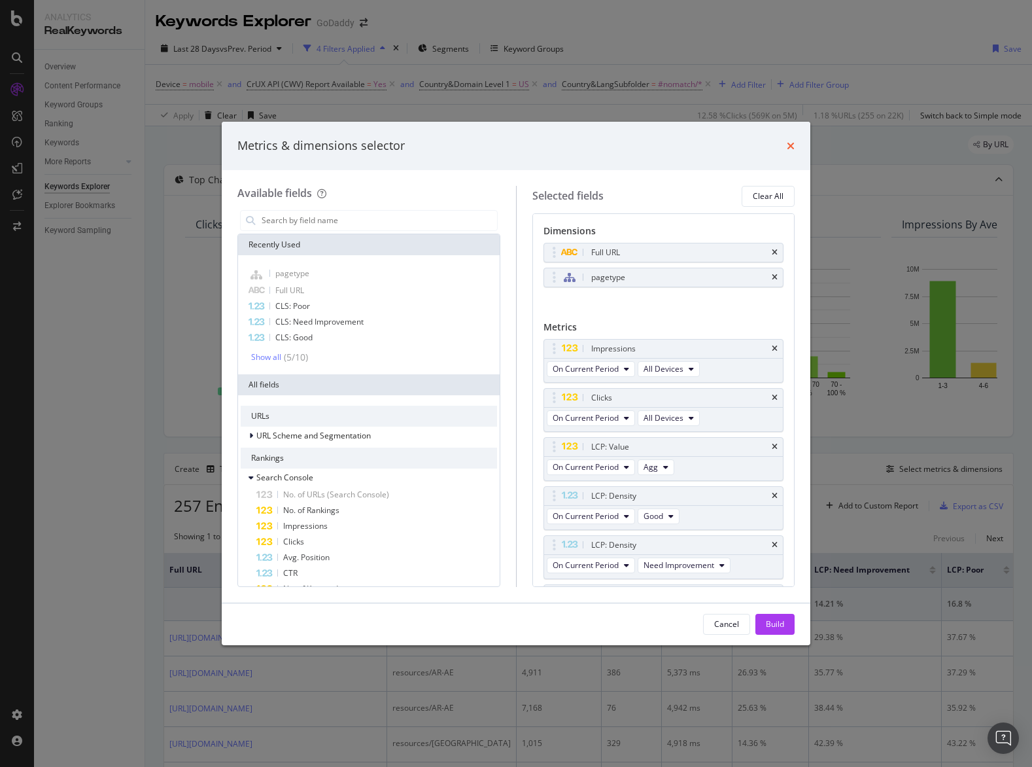
click at [787, 147] on icon "times" at bounding box center [791, 146] width 8 height 10
click at [881, 461] on button "Select metrics & dimensions" at bounding box center [942, 469] width 122 height 16
click at [787, 147] on icon "times" at bounding box center [791, 146] width 8 height 10
click at [881, 461] on button "Select metrics & dimensions" at bounding box center [942, 469] width 122 height 16
drag, startPoint x: 747, startPoint y: 607, endPoint x: 739, endPoint y: 617, distance: 13.1
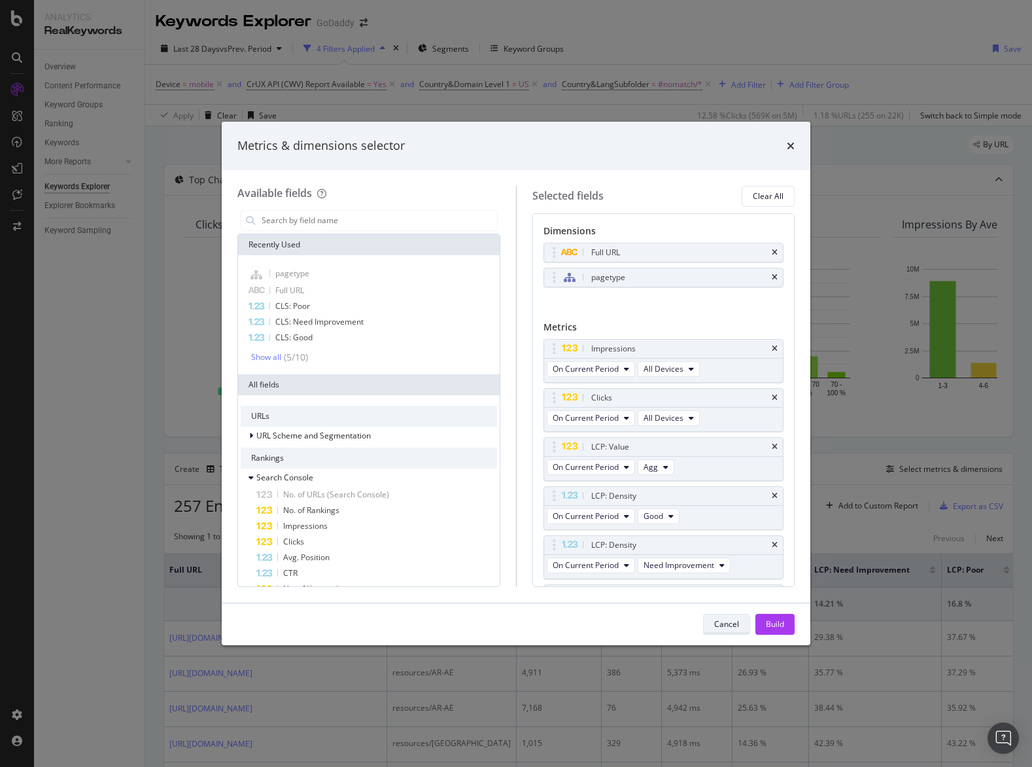
click at [747, 607] on div "Cancel Build" at bounding box center [516, 624] width 589 height 42
click button "Cancel" at bounding box center [726, 624] width 47 height 21
click at [881, 461] on button "Select metrics & dimensions" at bounding box center [942, 469] width 122 height 16
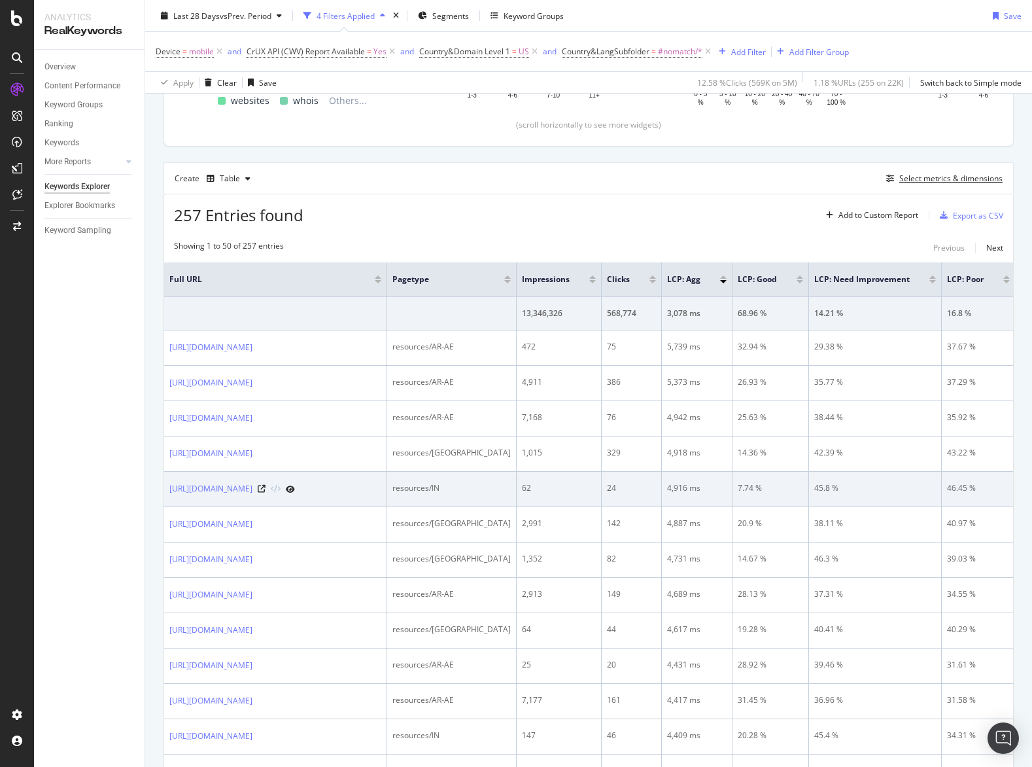
scroll to position [292, 0]
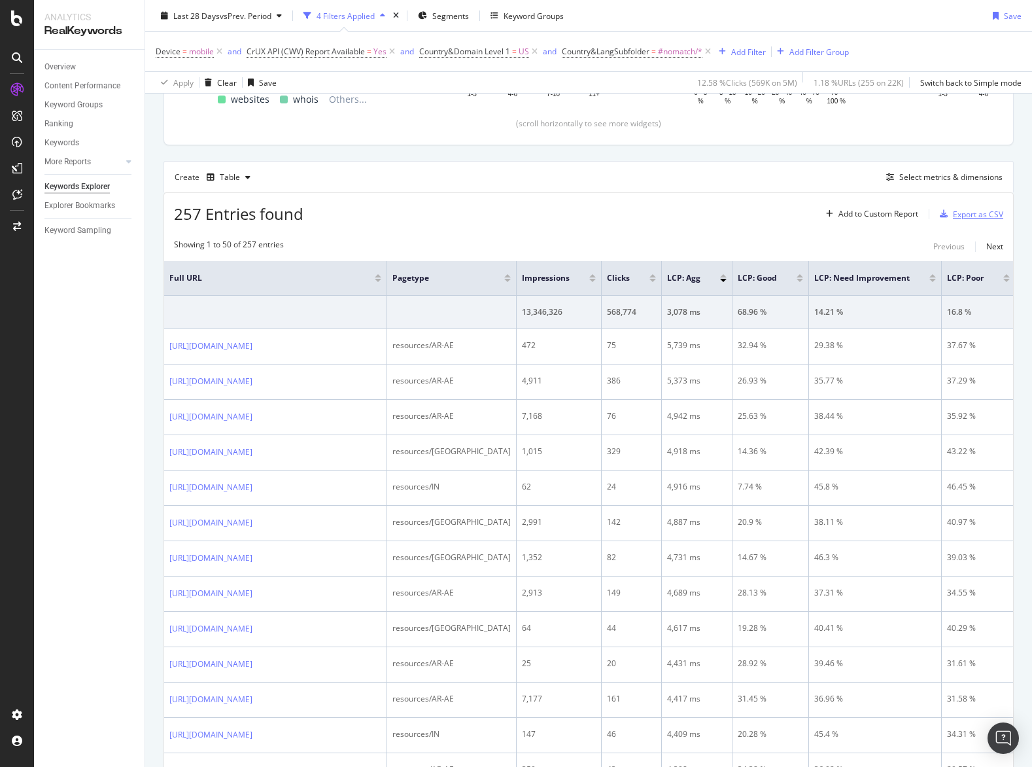
click at [976, 215] on div "Export as CSV" at bounding box center [978, 214] width 50 height 11
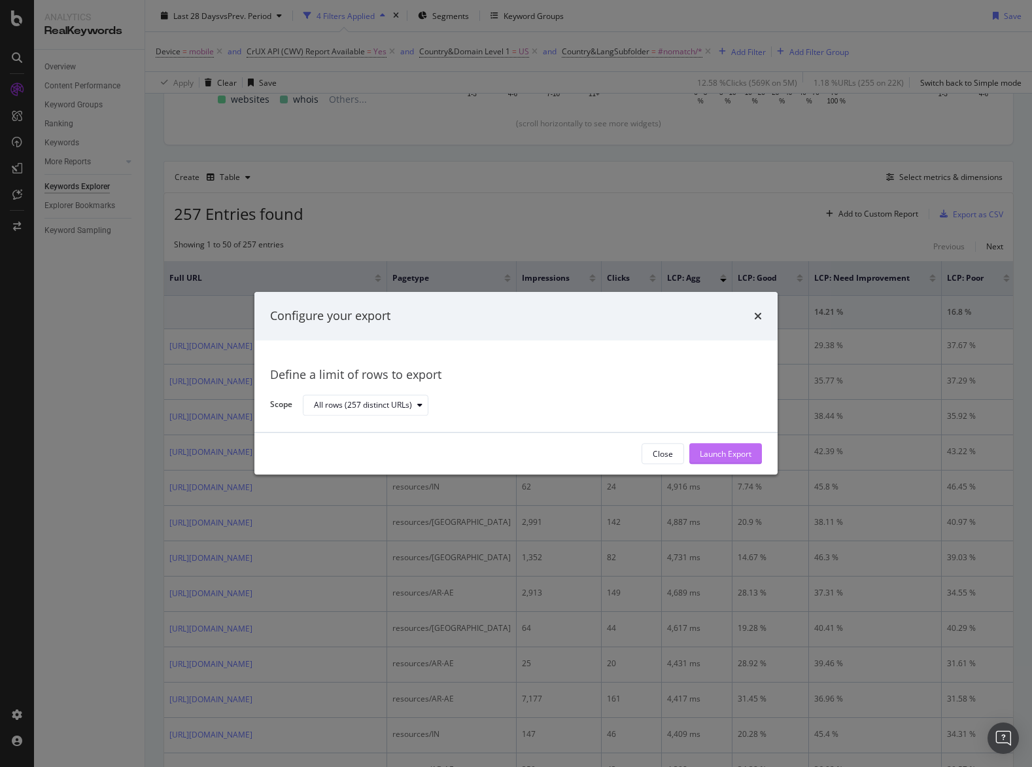
click at [722, 450] on div "Launch Export" at bounding box center [726, 453] width 52 height 11
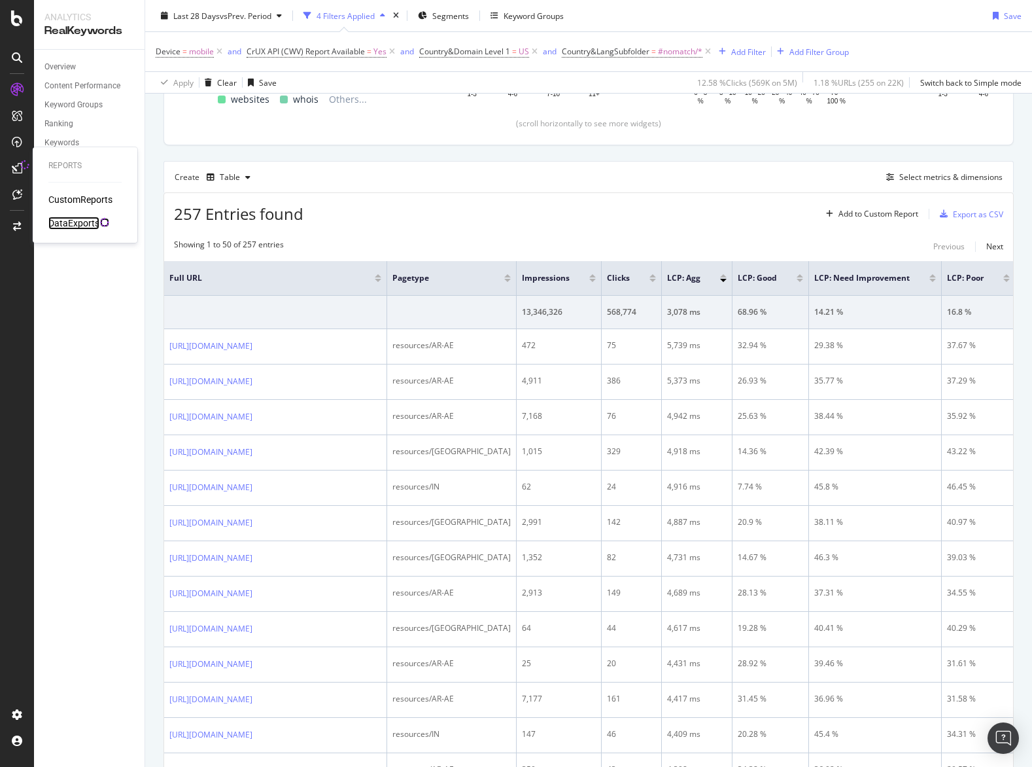
click at [94, 222] on div "DataExports" at bounding box center [73, 223] width 51 height 13
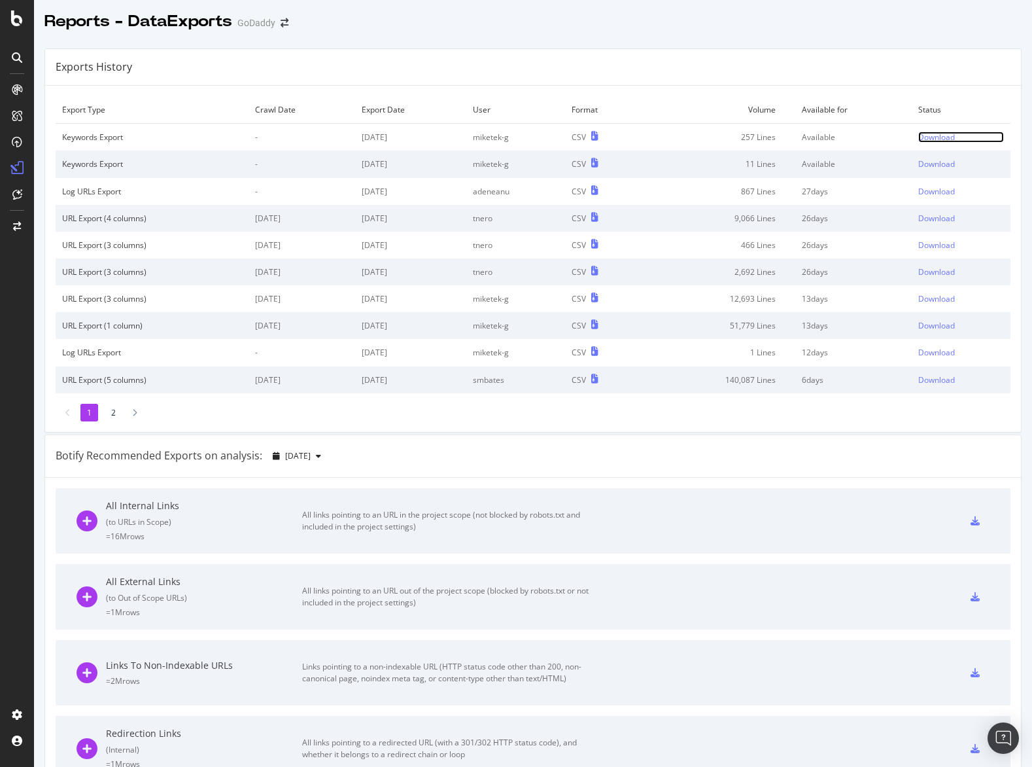
click at [929, 141] on div "Download" at bounding box center [937, 137] width 37 height 11
